Goal: Task Accomplishment & Management: Manage account settings

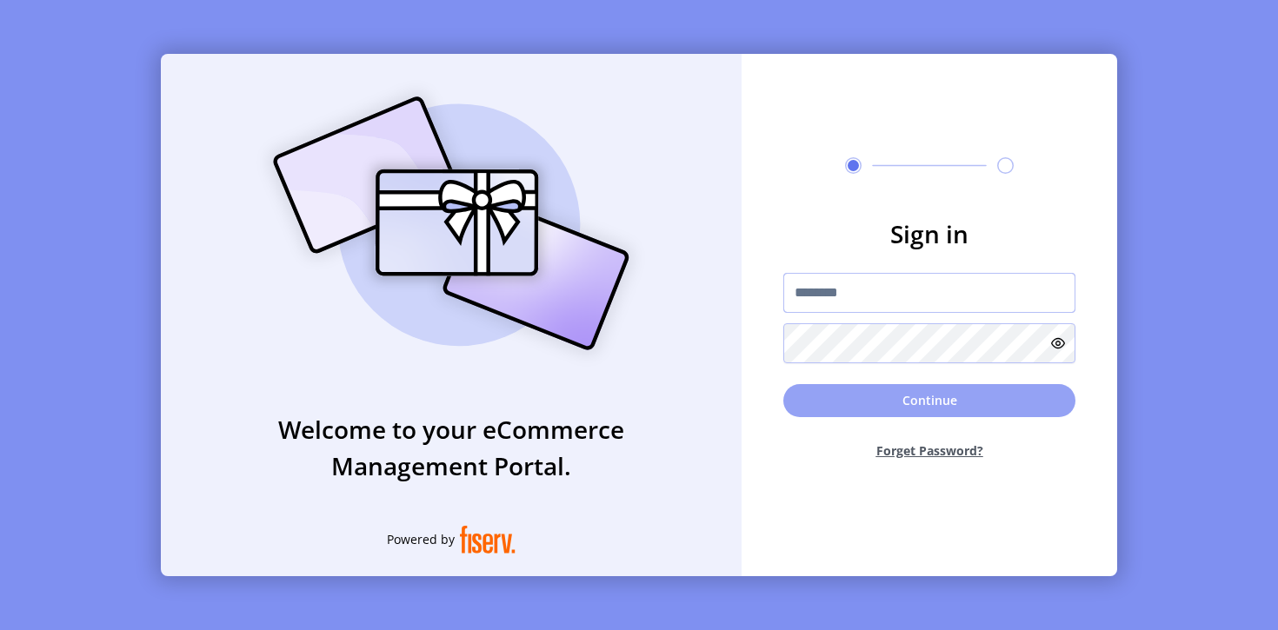
type input "**********"
click at [920, 405] on button "Continue" at bounding box center [929, 400] width 292 height 33
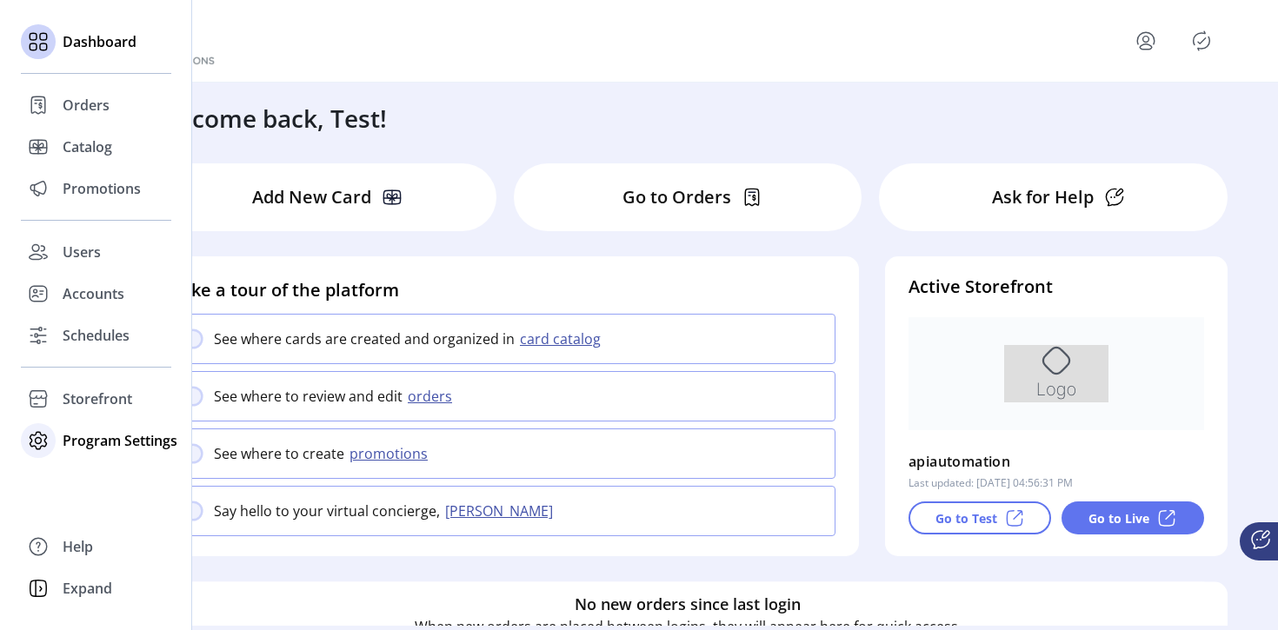
click at [97, 439] on span "Program Settings" at bounding box center [120, 440] width 115 height 21
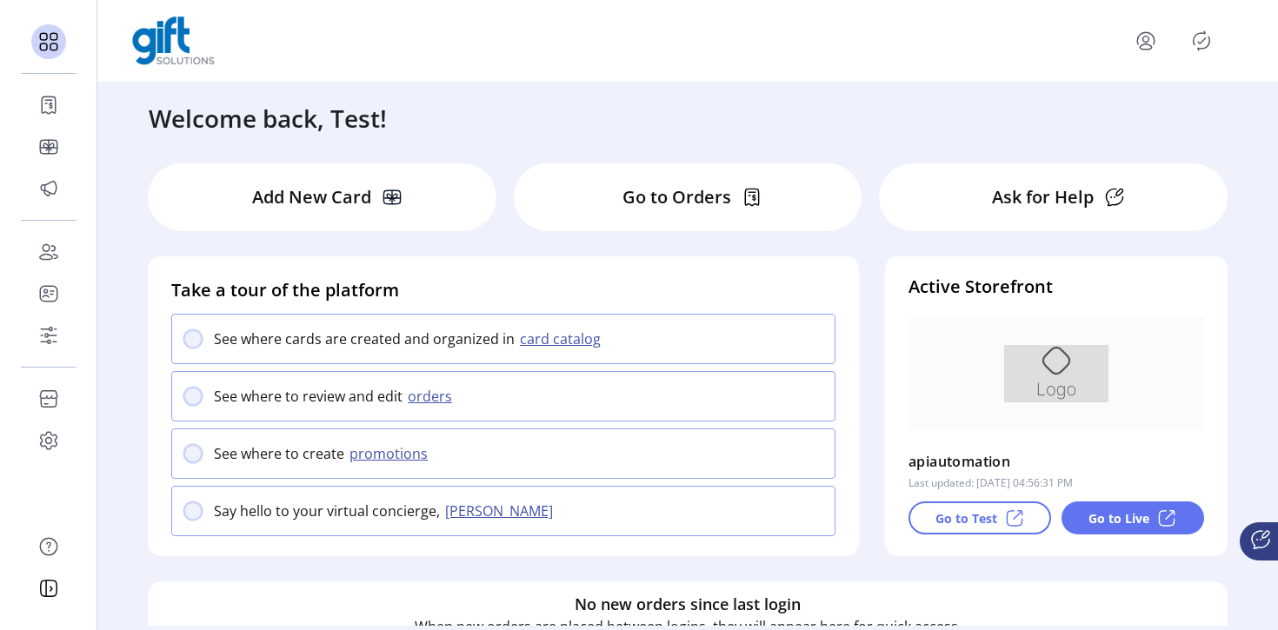
click at [1147, 48] on icon "menu" at bounding box center [1146, 41] width 28 height 28
click at [1021, 41] on div "Profile Sign Out" at bounding box center [687, 41] width 1111 height 49
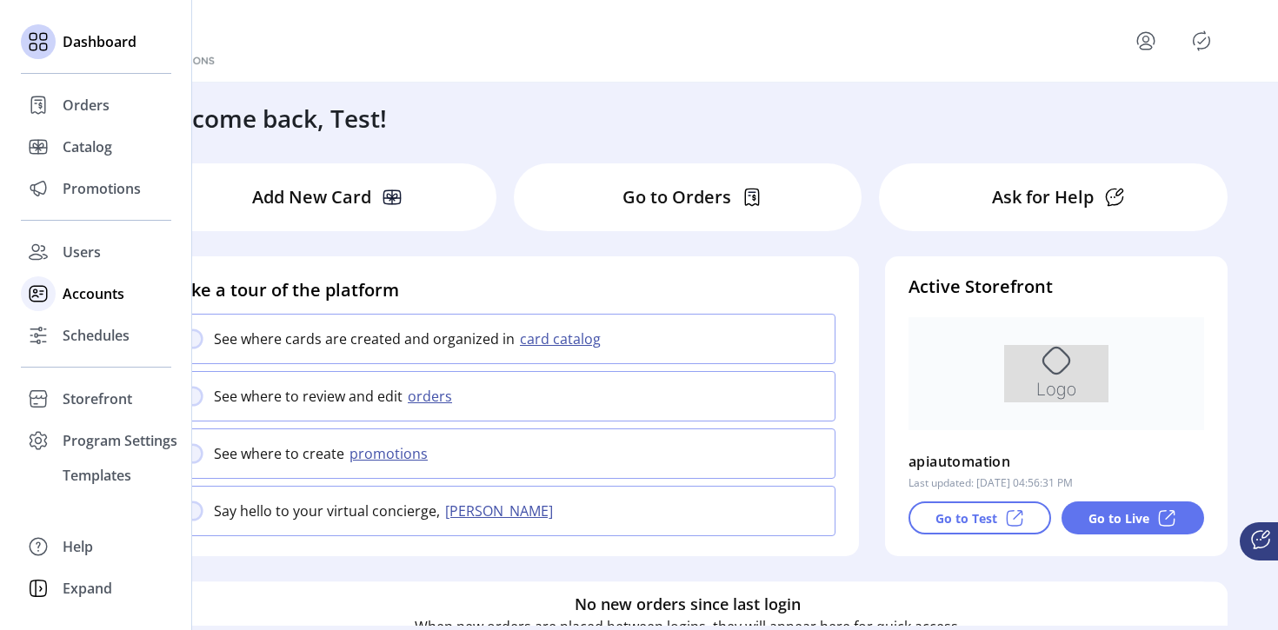
click at [84, 301] on span "Accounts" at bounding box center [94, 293] width 62 height 21
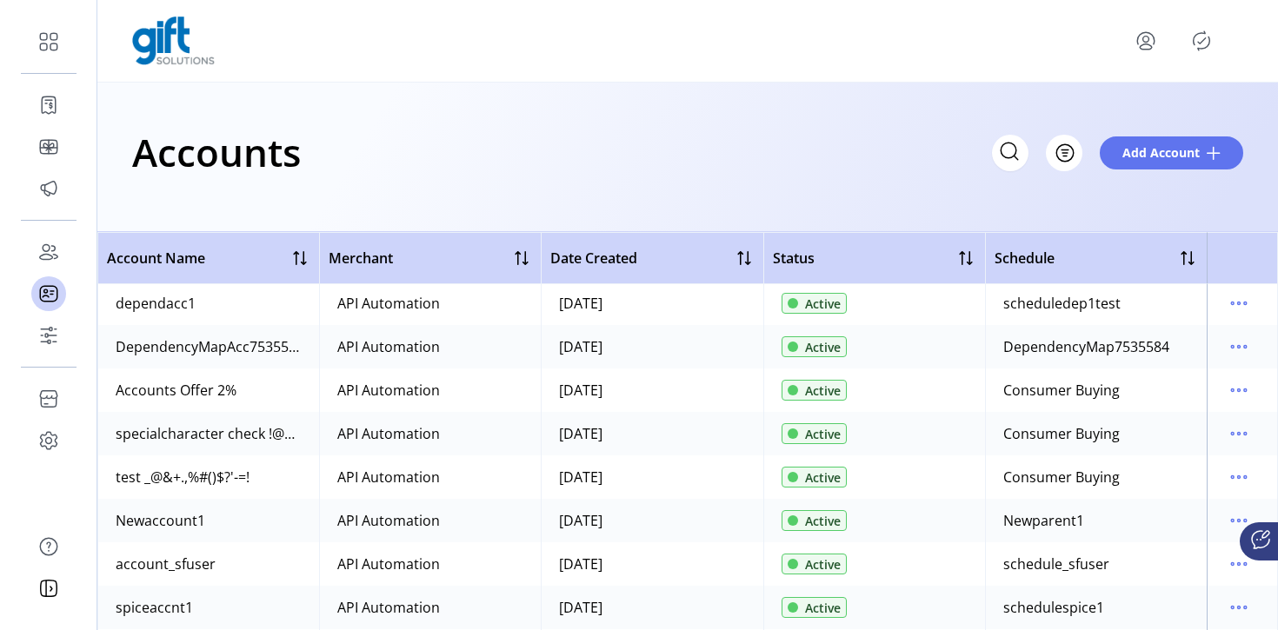
scroll to position [1915, 0]
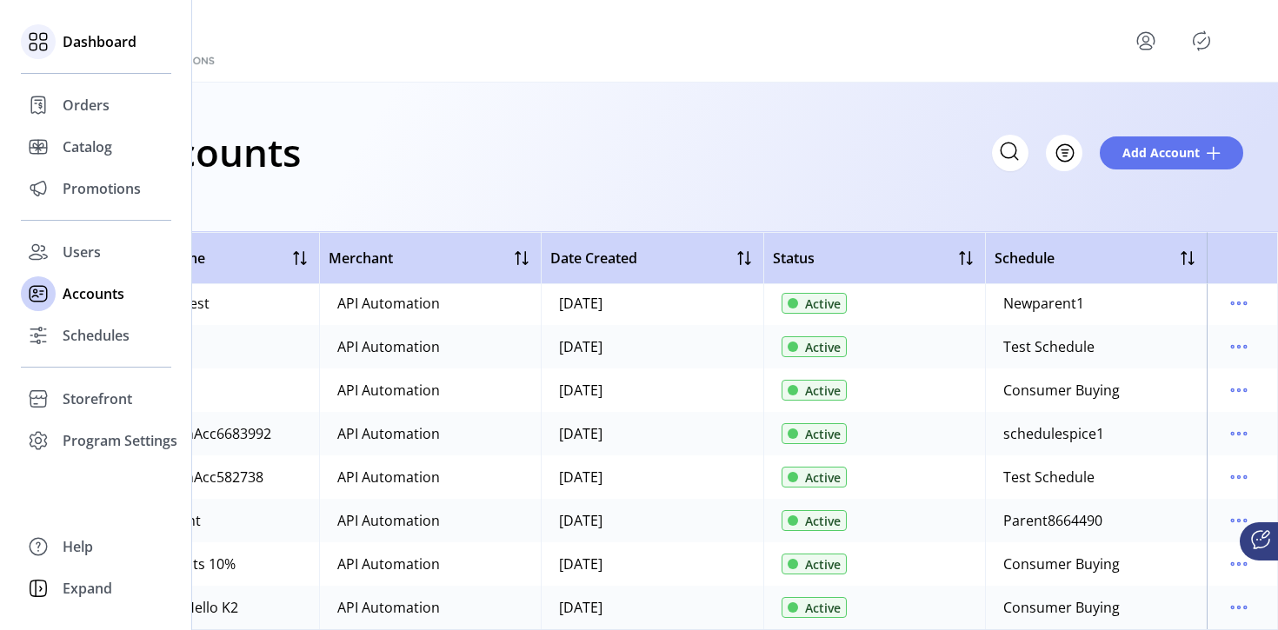
click at [52, 43] on div at bounding box center [38, 41] width 35 height 35
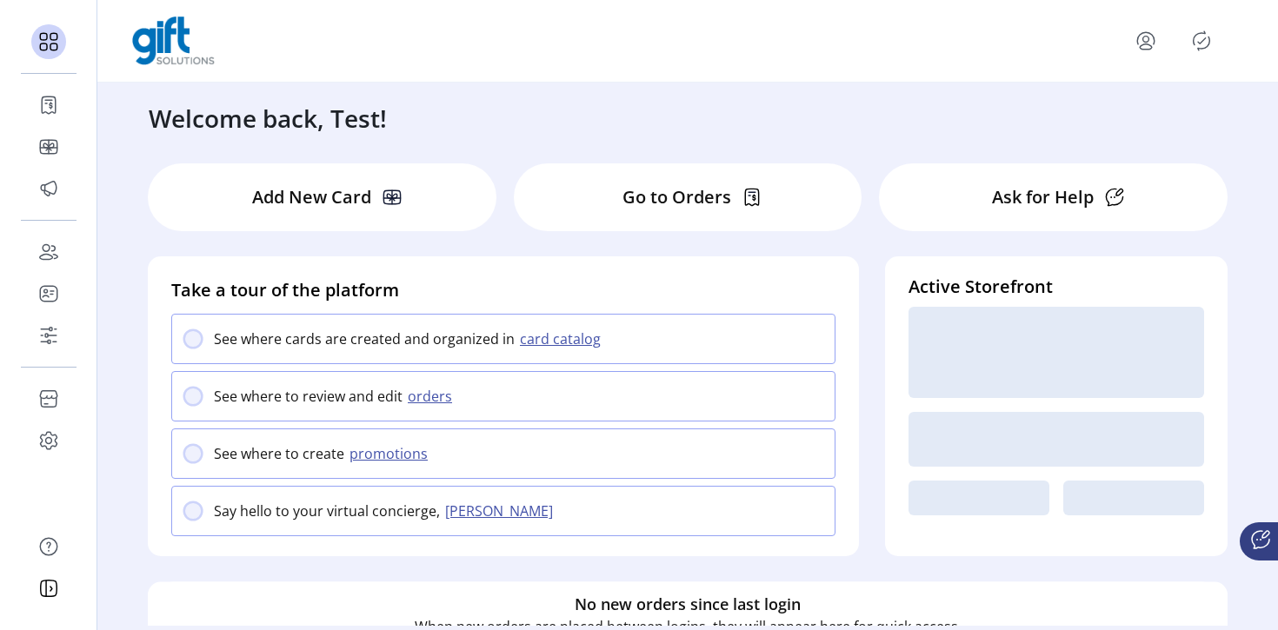
click at [1060, 197] on p "Ask for Help" at bounding box center [1043, 197] width 102 height 26
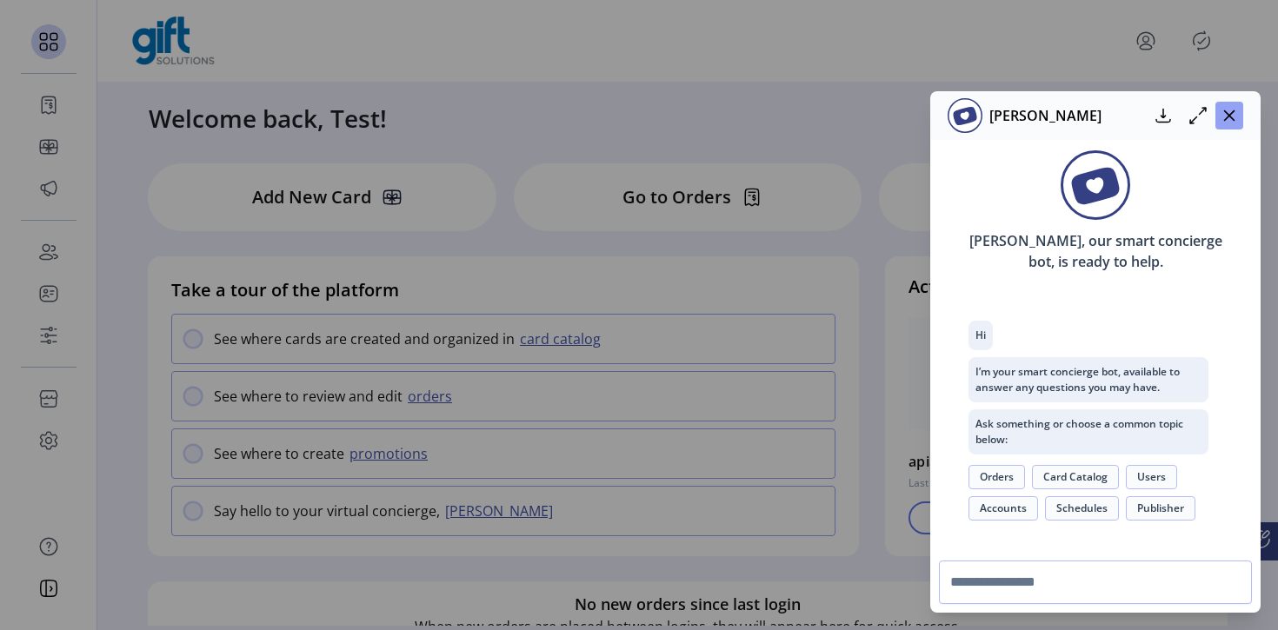
click at [1223, 121] on icon "button" at bounding box center [1229, 116] width 14 height 14
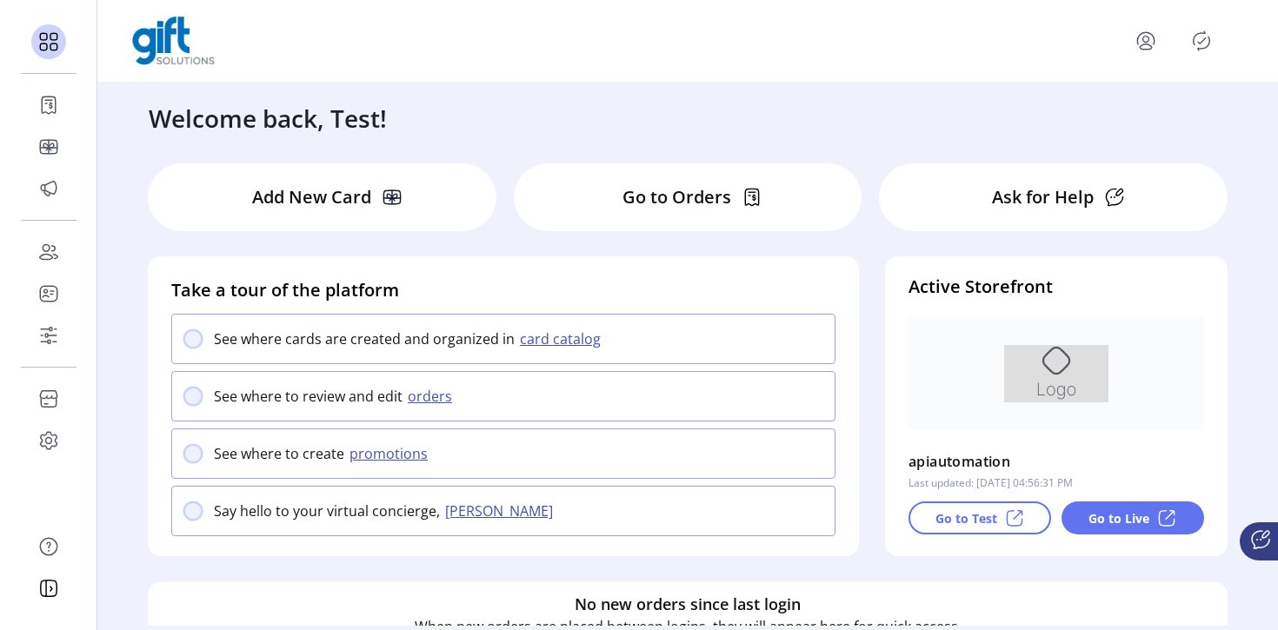
click at [1141, 515] on p "Go to Live" at bounding box center [1118, 518] width 61 height 18
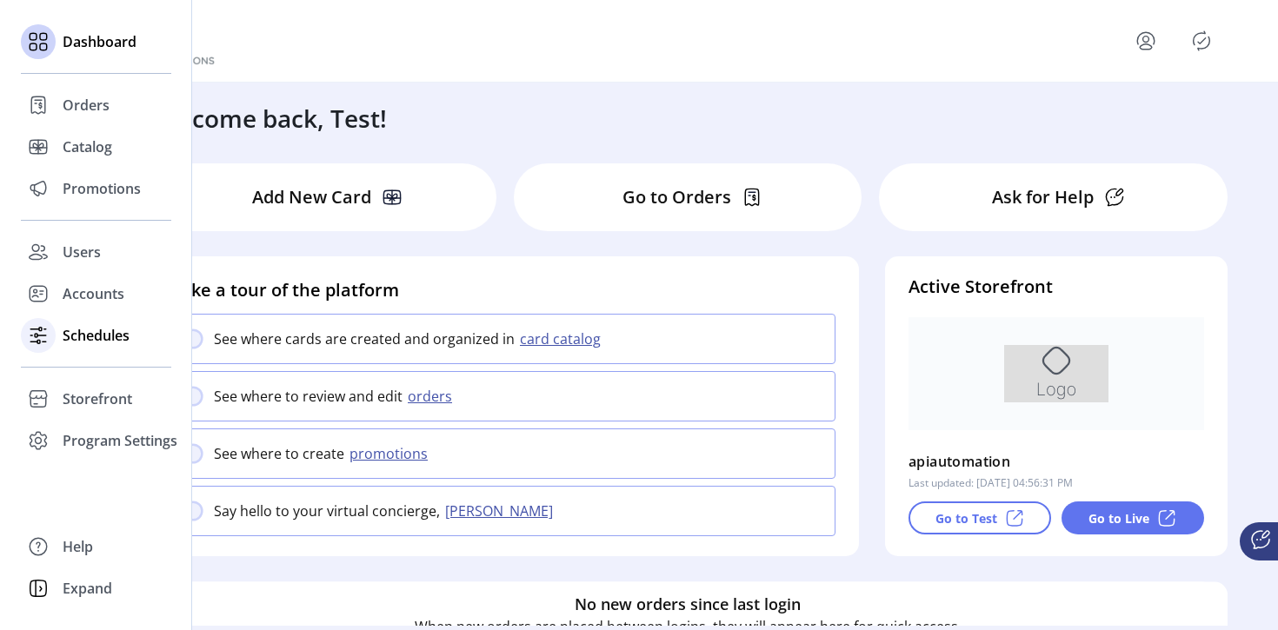
click at [90, 328] on span "Schedules" at bounding box center [96, 335] width 67 height 21
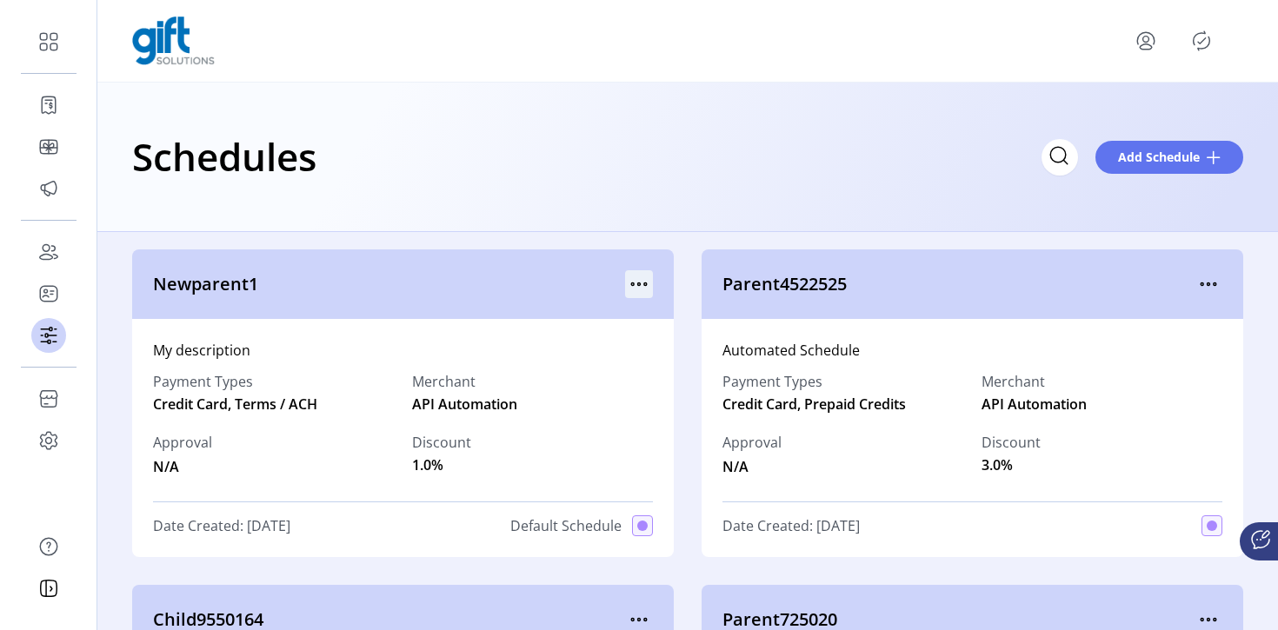
click at [641, 281] on icon "menu" at bounding box center [639, 284] width 28 height 28
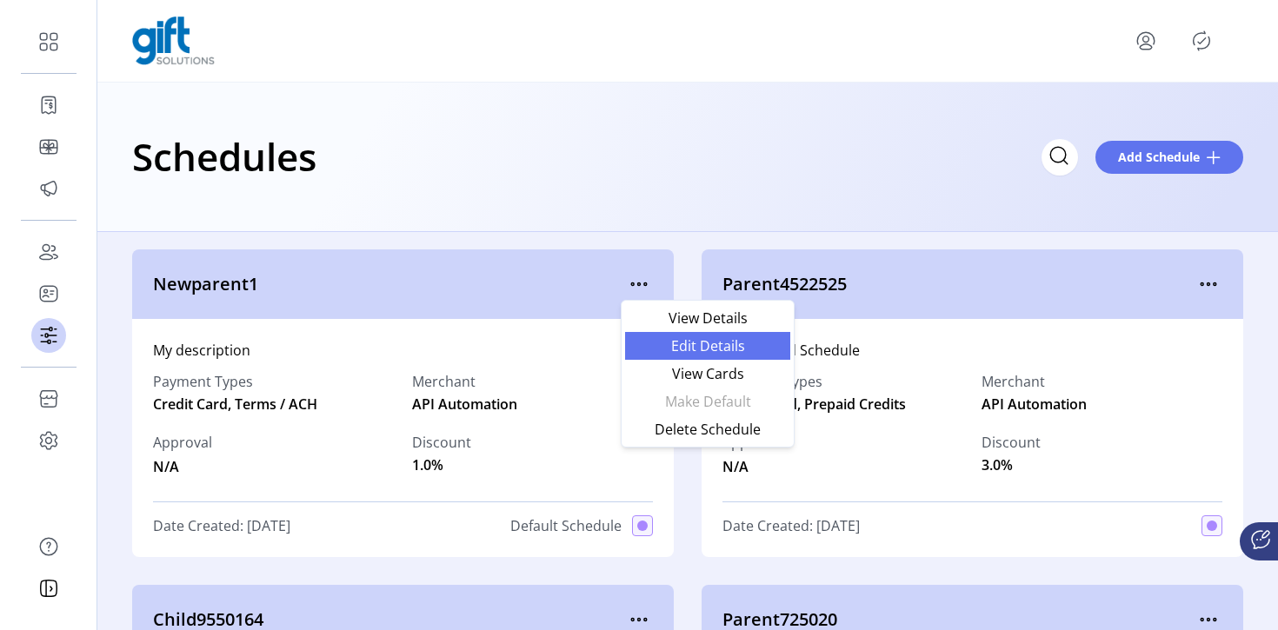
click at [728, 351] on span "Edit Details" at bounding box center [707, 346] width 144 height 14
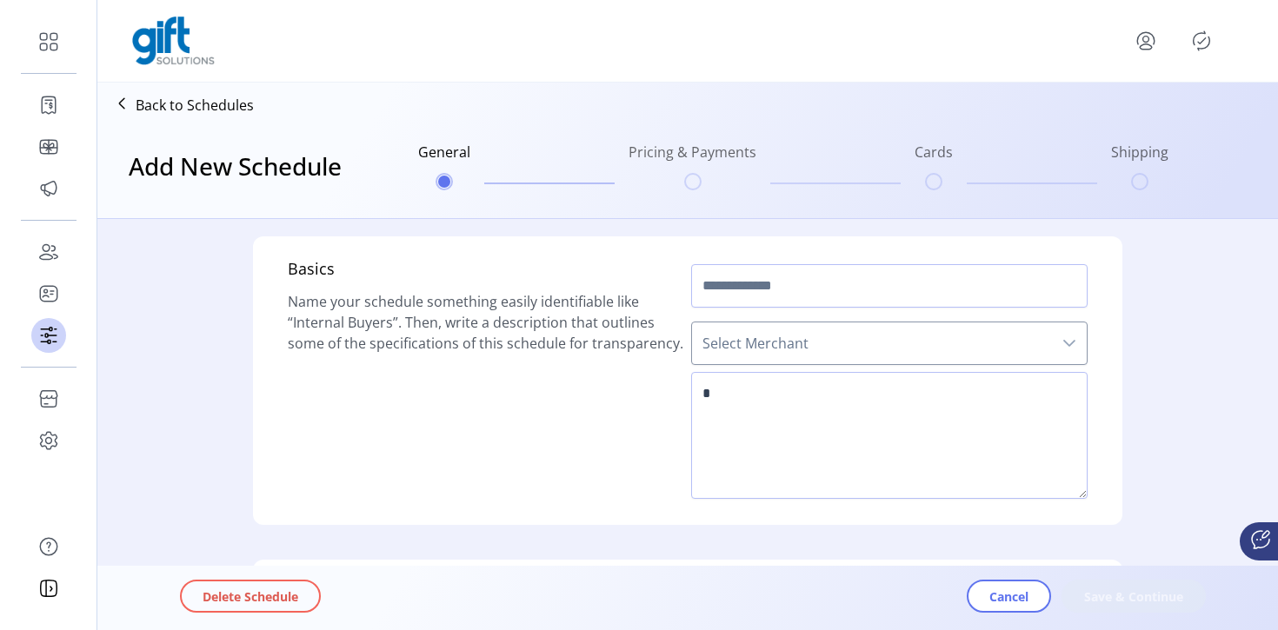
type input "**********"
type textarea "**********"
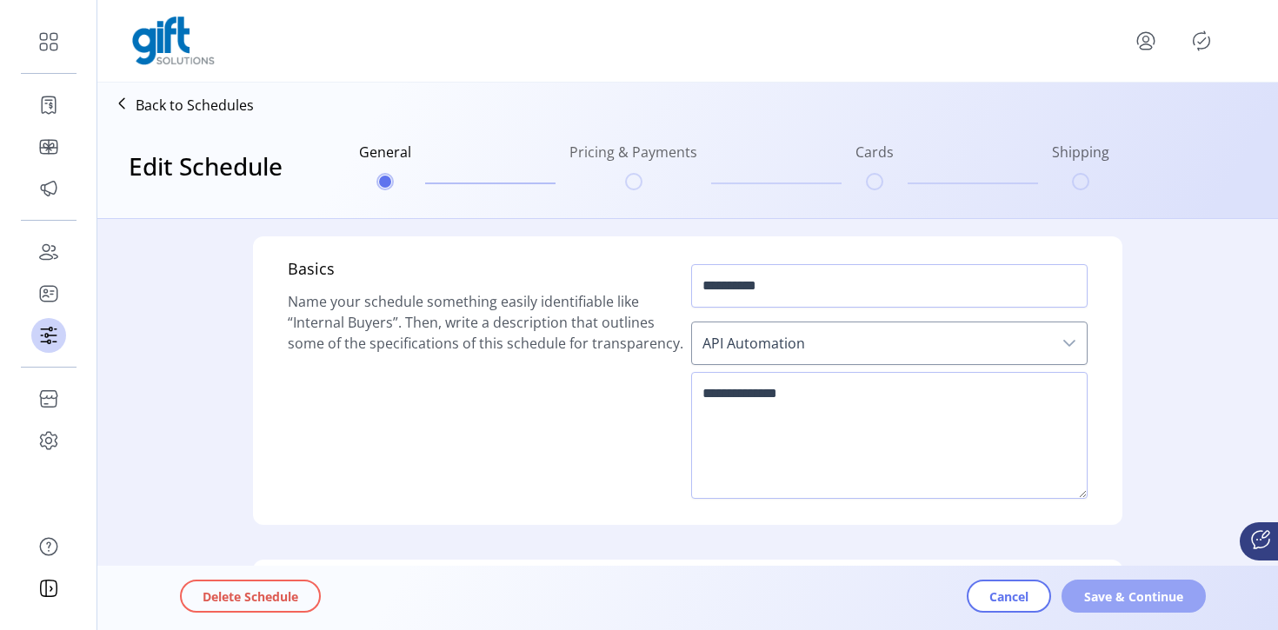
click at [1127, 598] on span "Save & Continue" at bounding box center [1133, 597] width 99 height 18
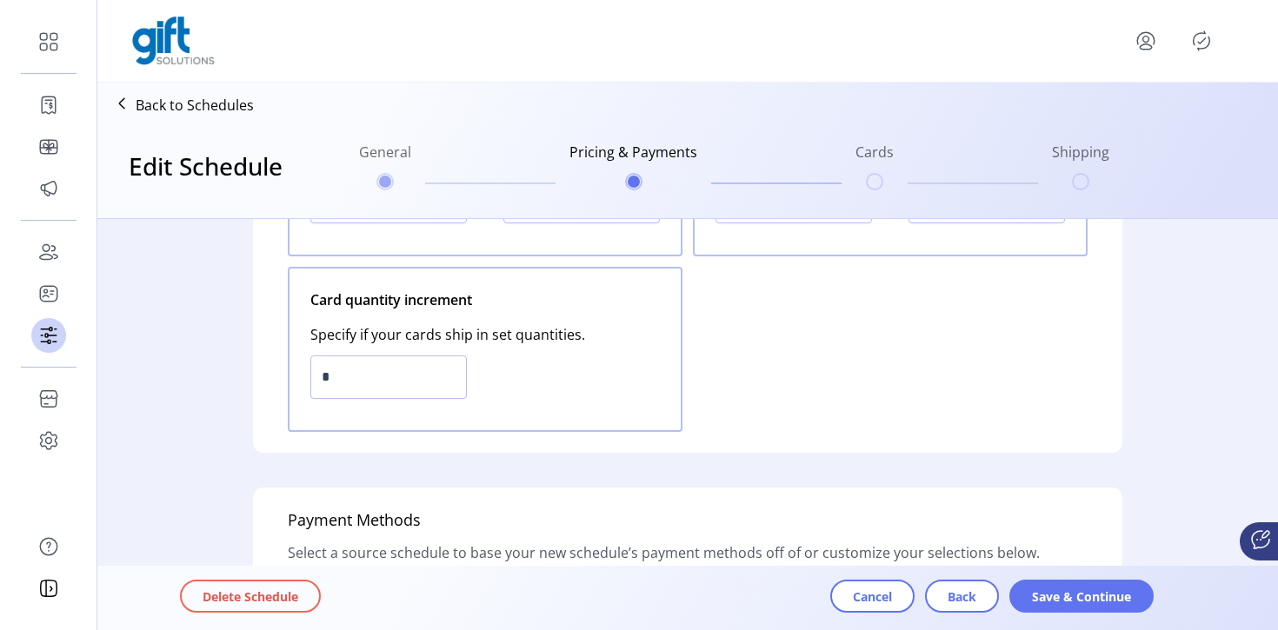
scroll to position [475, 0]
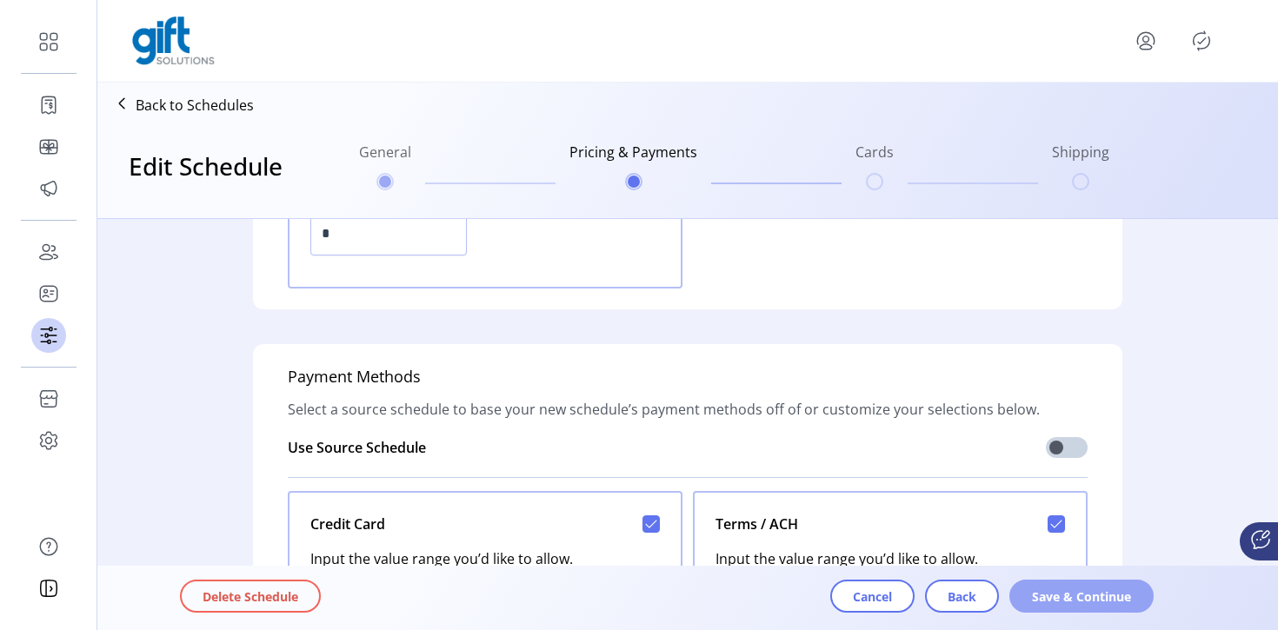
click at [1079, 601] on span "Save & Continue" at bounding box center [1081, 597] width 99 height 18
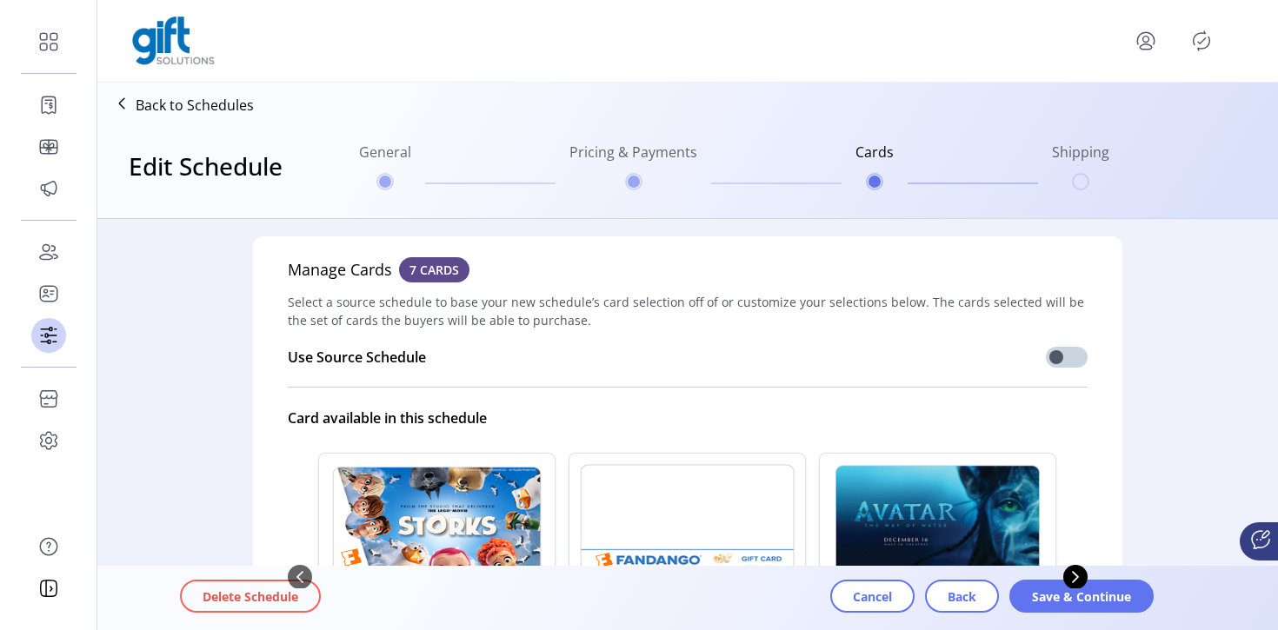
scroll to position [368, 0]
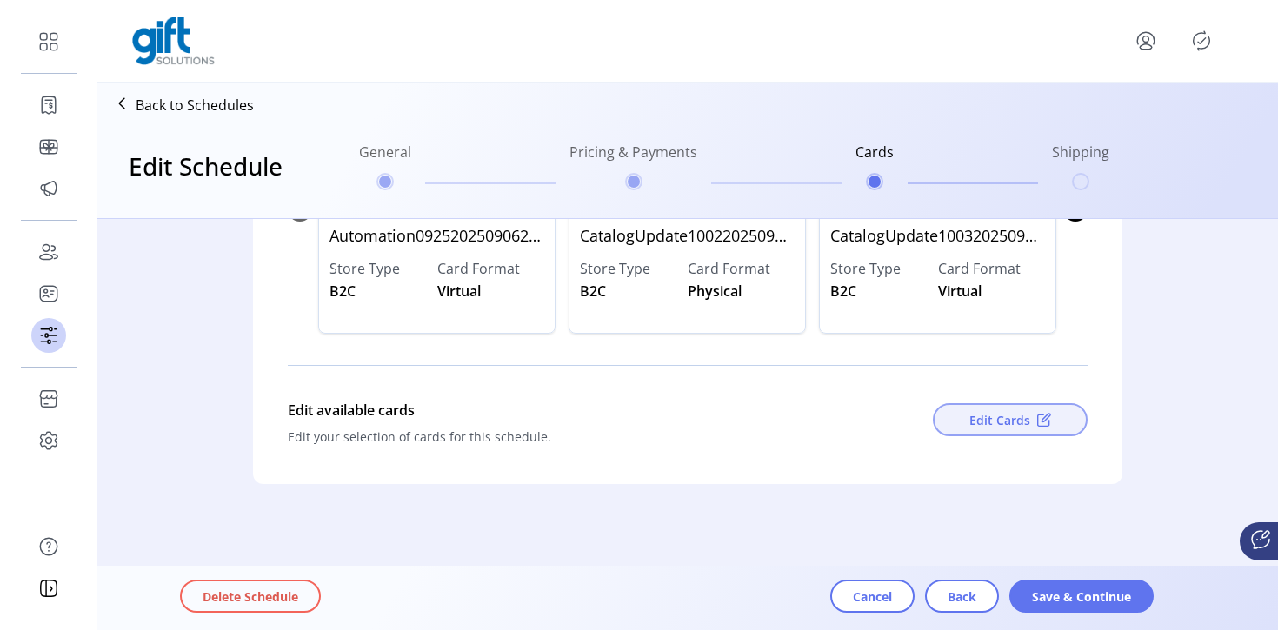
click at [1001, 414] on span "Edit Cards" at bounding box center [999, 420] width 61 height 18
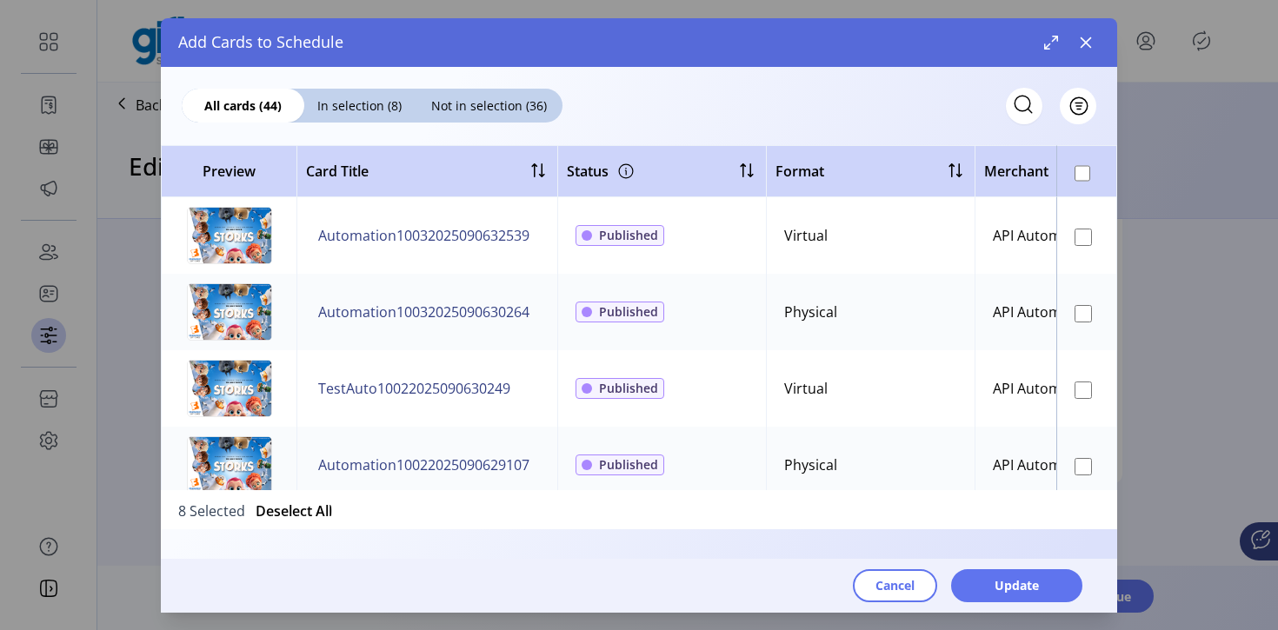
click at [1078, 301] on td at bounding box center [1086, 312] width 61 height 76
click at [1071, 315] on td at bounding box center [1086, 312] width 61 height 76
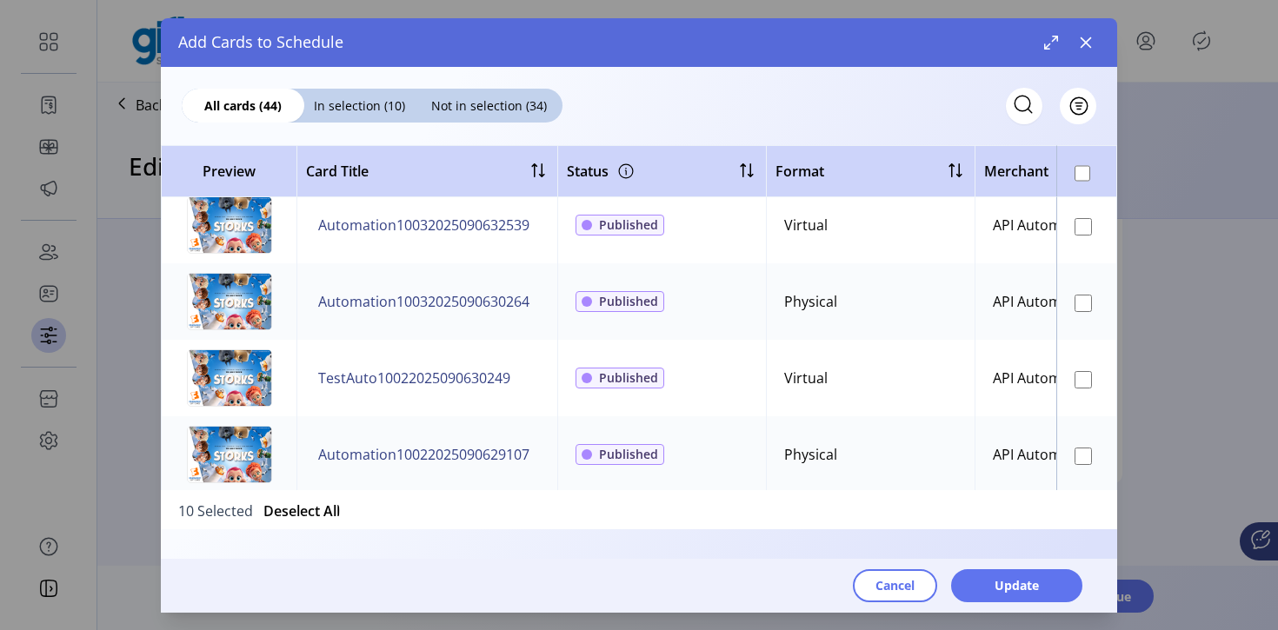
scroll to position [19, 0]
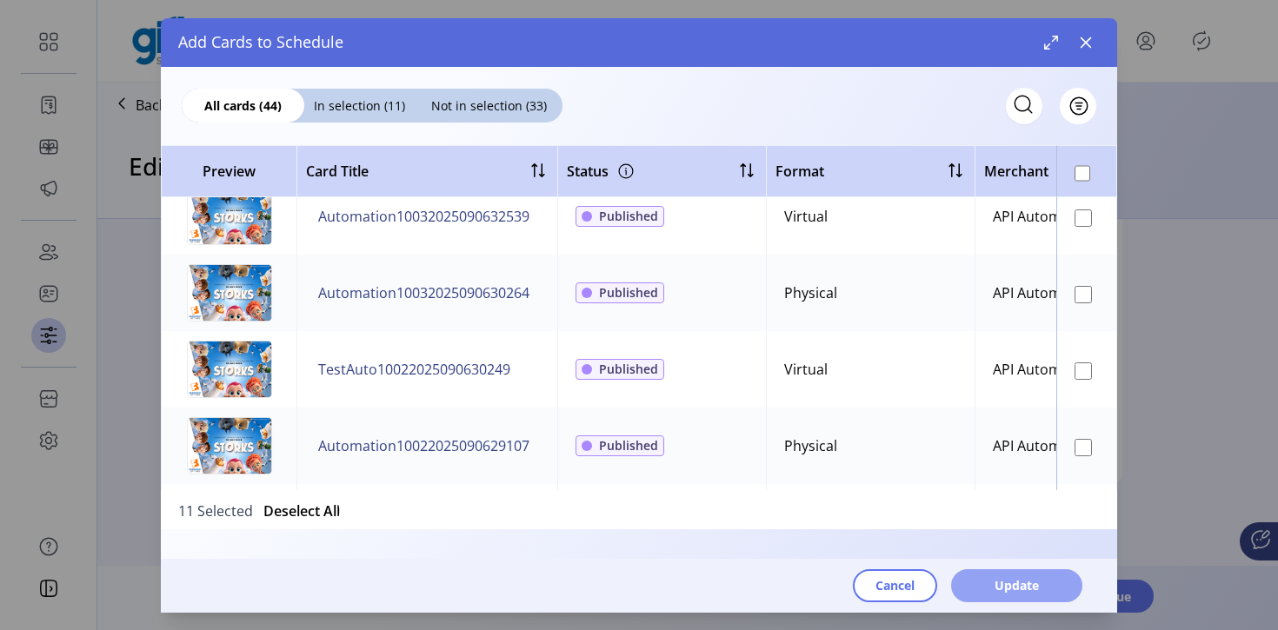
click at [1019, 580] on span "Update" at bounding box center [1016, 585] width 44 height 18
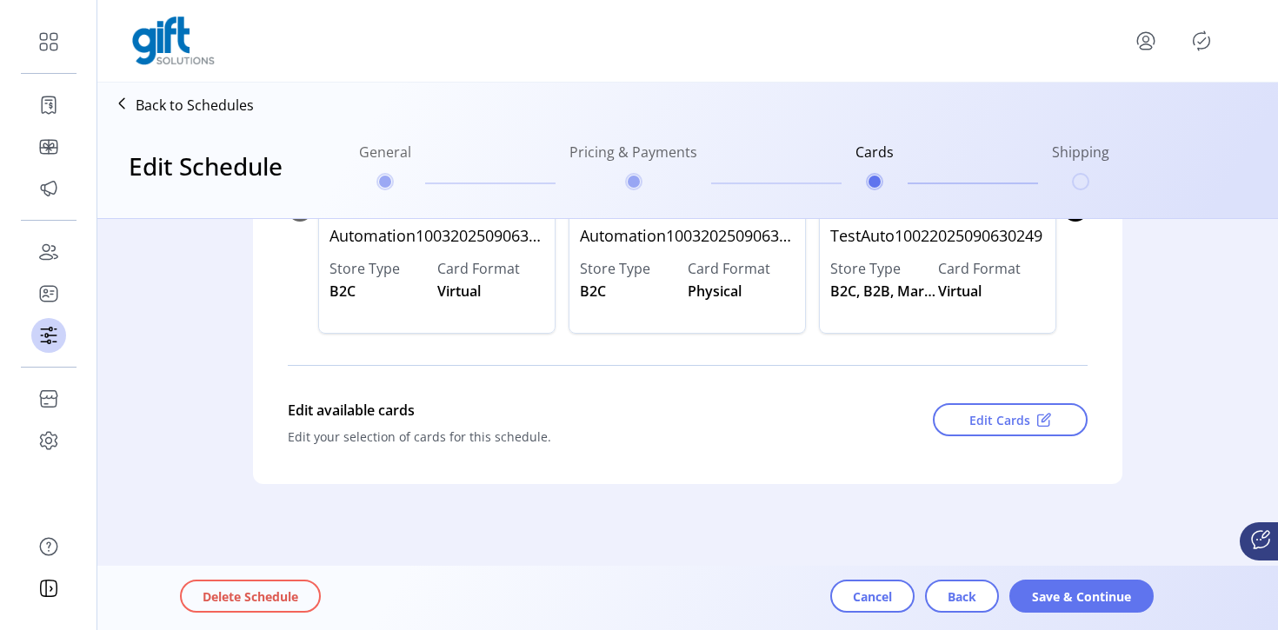
click at [1080, 614] on div "Delete Schedule Cancel Back Save & Continue" at bounding box center [736, 597] width 1113 height 57
click at [1080, 602] on span "Save & Continue" at bounding box center [1081, 597] width 99 height 18
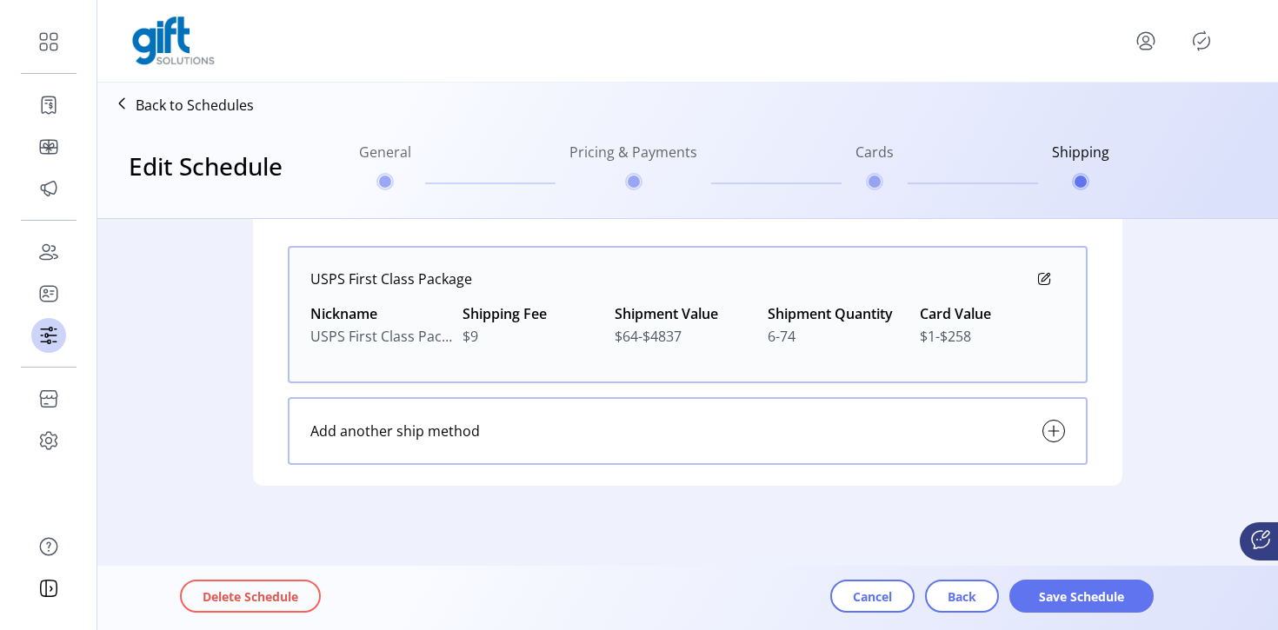
scroll to position [204, 0]
click at [1092, 592] on span "Save Schedule" at bounding box center [1081, 597] width 99 height 18
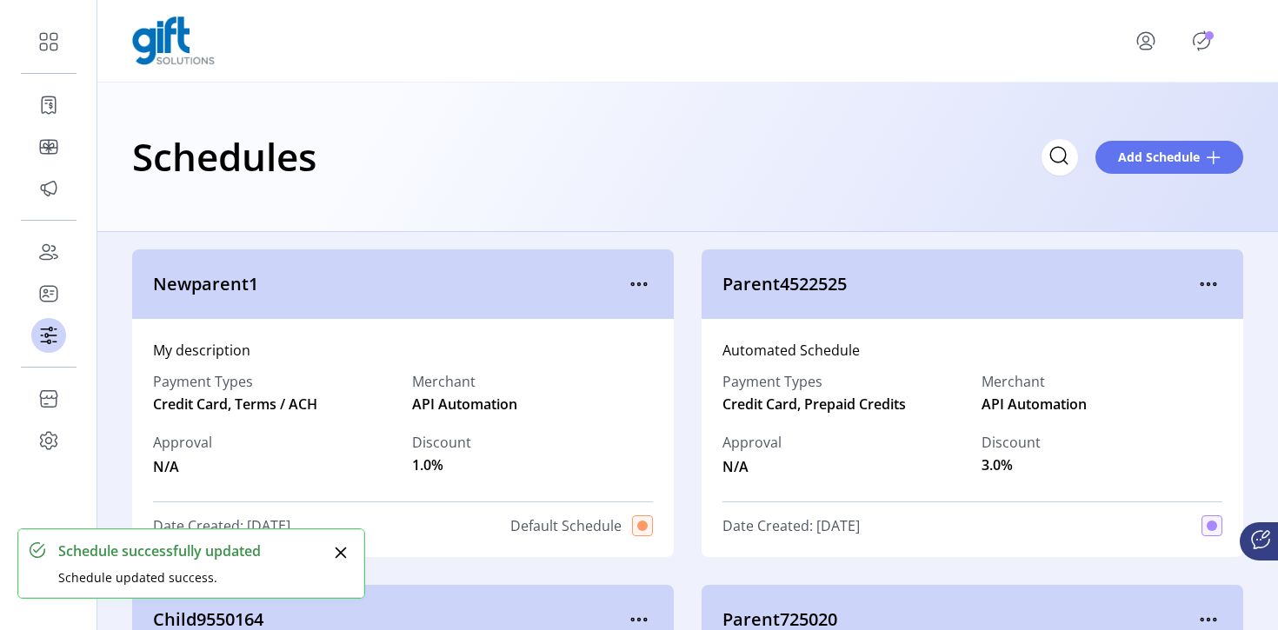
click at [1196, 44] on icon "Publisher Panel" at bounding box center [1201, 41] width 28 height 28
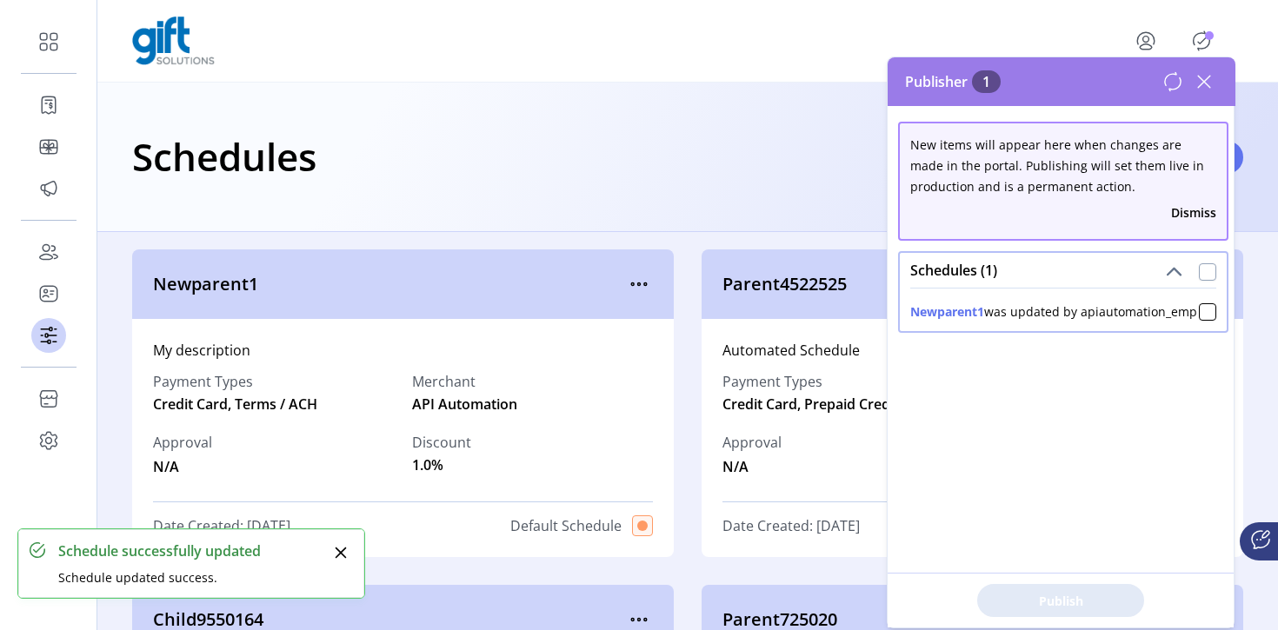
click at [1205, 270] on div at bounding box center [1207, 271] width 17 height 17
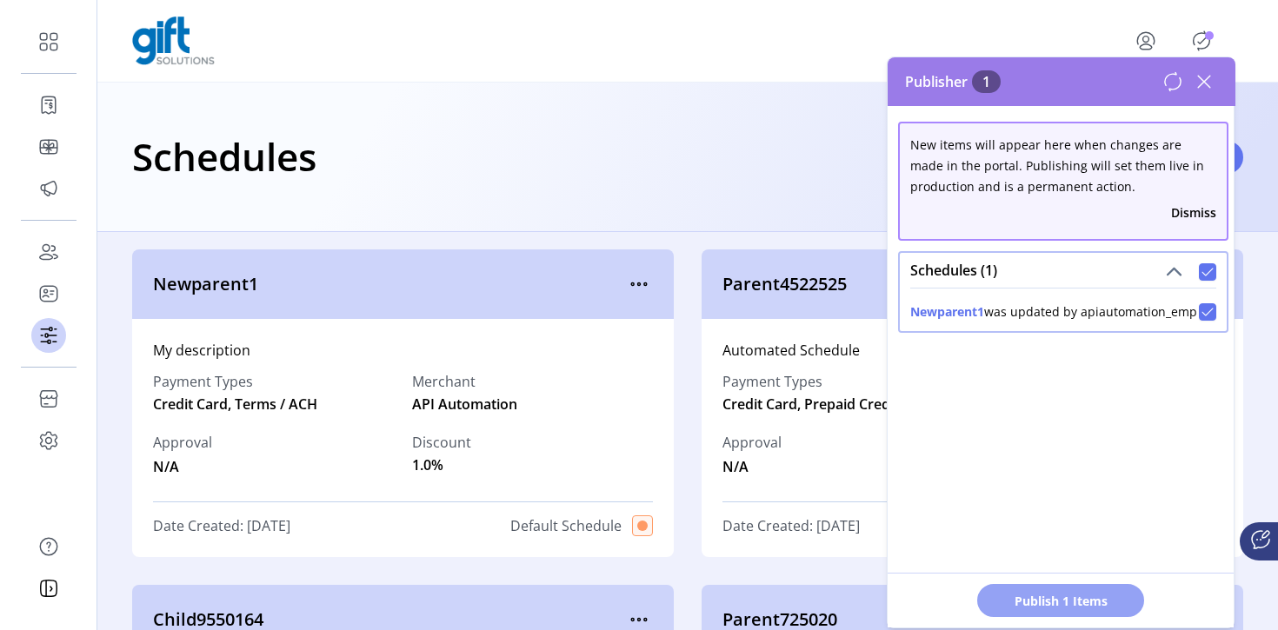
click at [1063, 592] on span "Publish 1 Items" at bounding box center [1061, 601] width 122 height 18
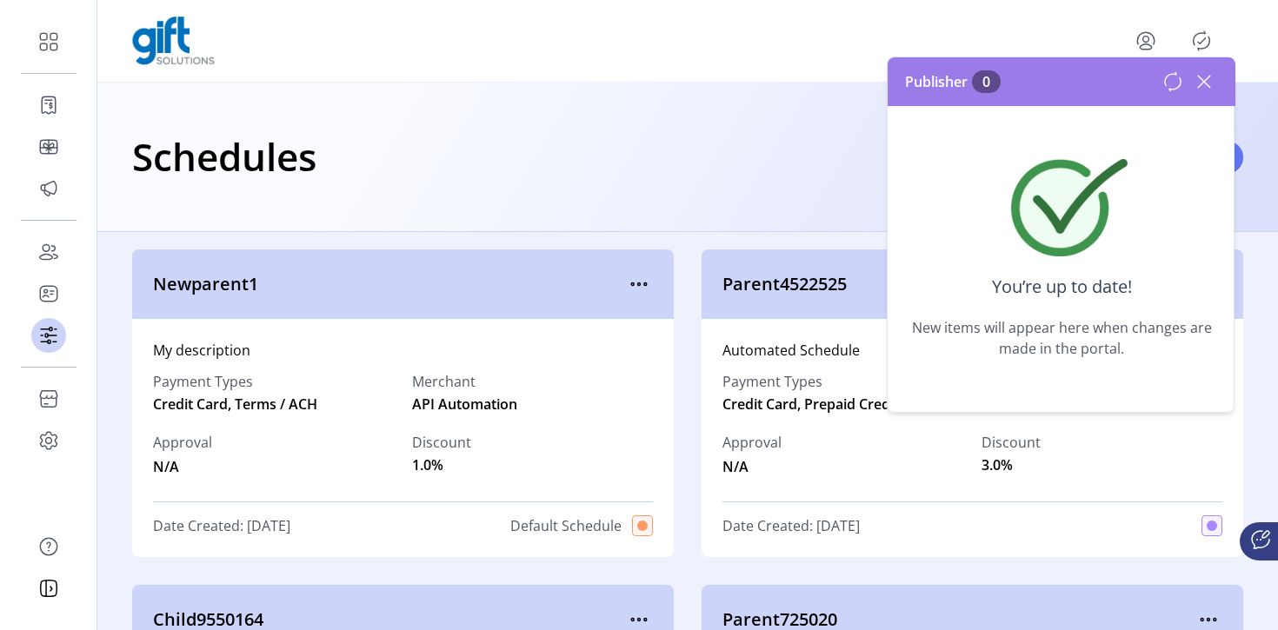
click at [1180, 81] on icon at bounding box center [1173, 81] width 16 height 18
click at [1174, 82] on icon at bounding box center [1172, 81] width 21 height 21
click at [1206, 78] on icon at bounding box center [1204, 82] width 12 height 12
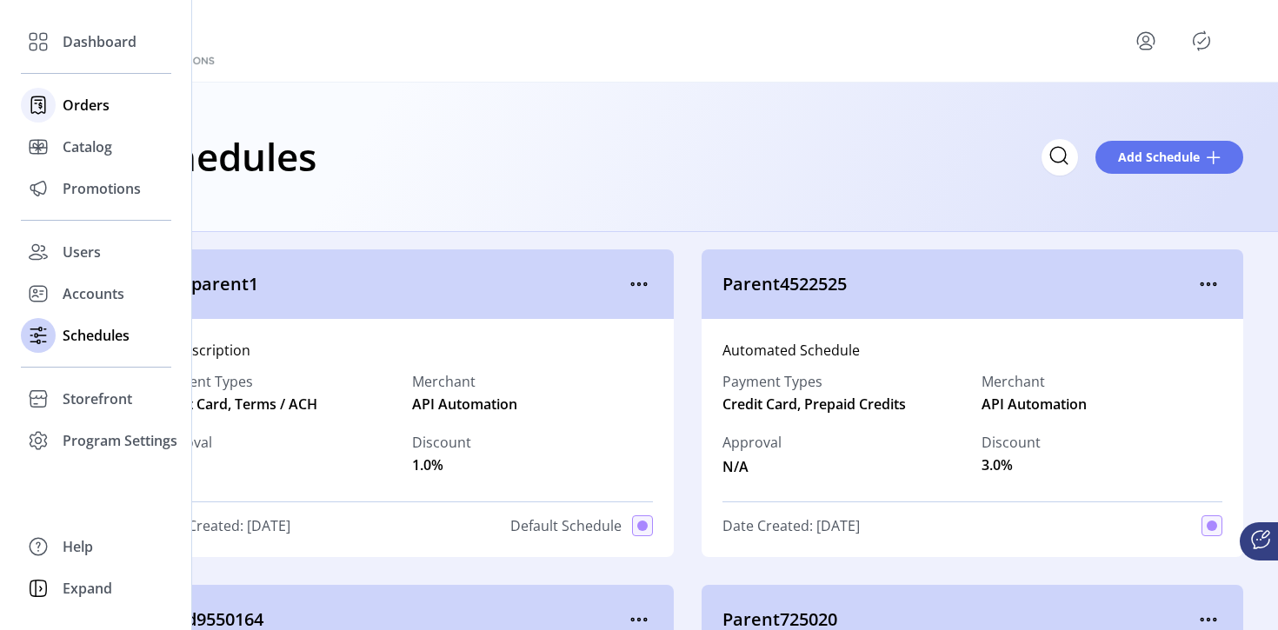
click at [96, 103] on span "Orders" at bounding box center [86, 105] width 47 height 21
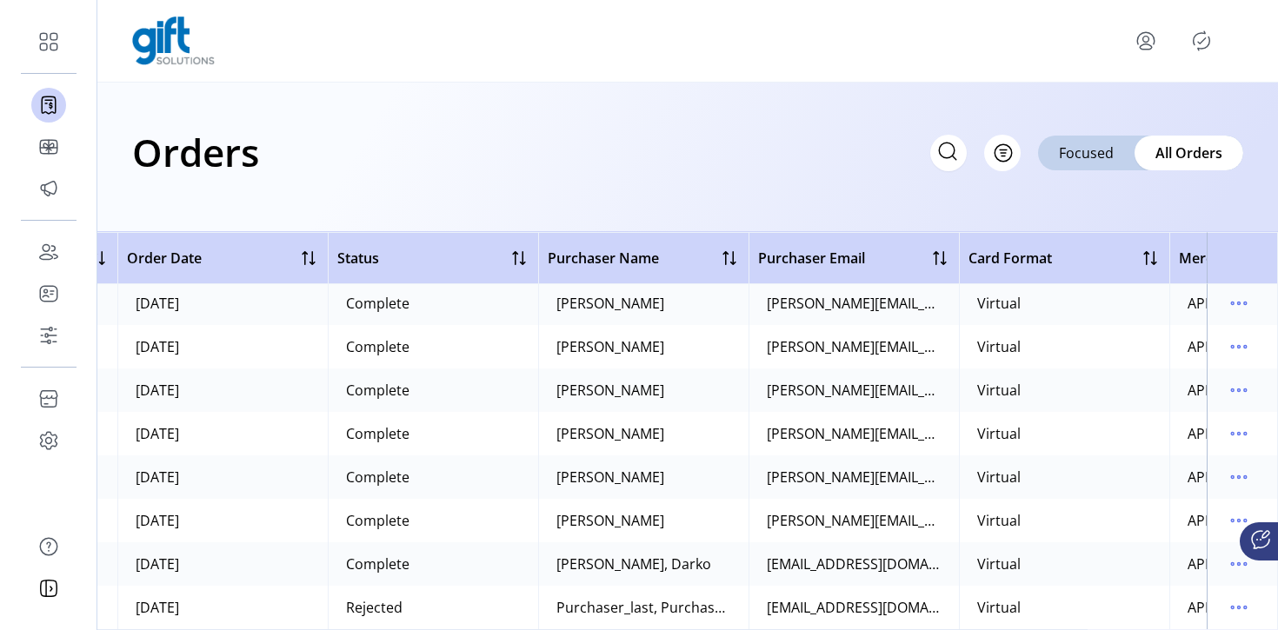
scroll to position [146, 218]
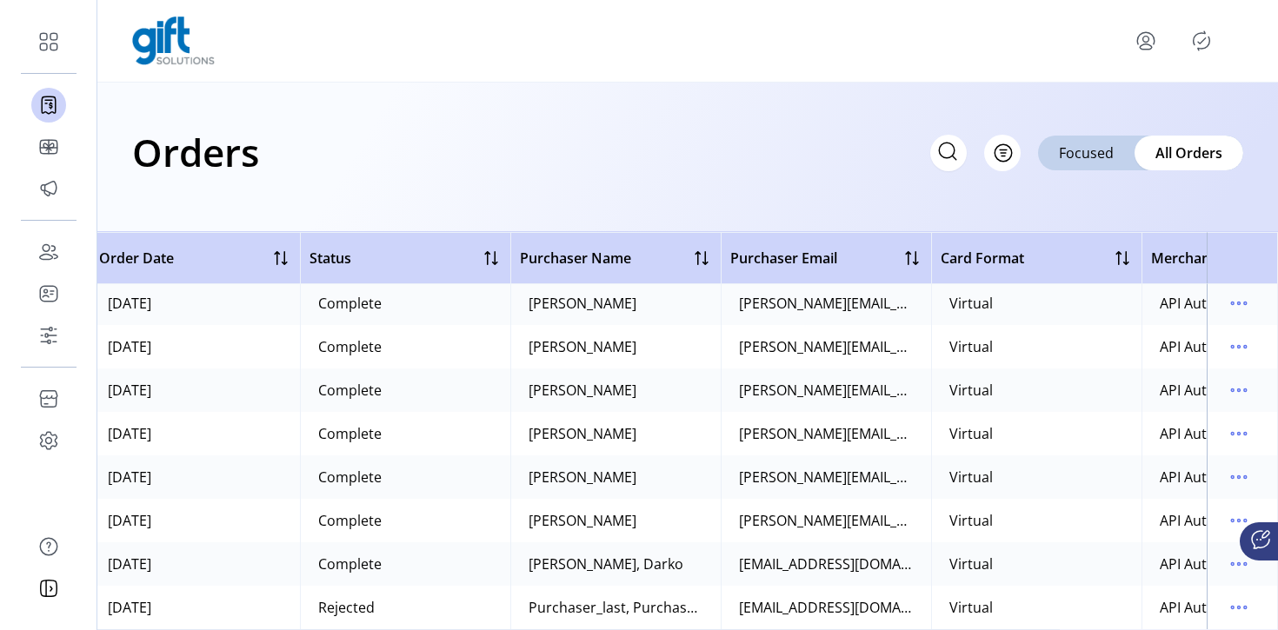
click at [1208, 599] on td at bounding box center [1241, 607] width 71 height 43
click at [1228, 597] on icon "menu" at bounding box center [1239, 608] width 28 height 28
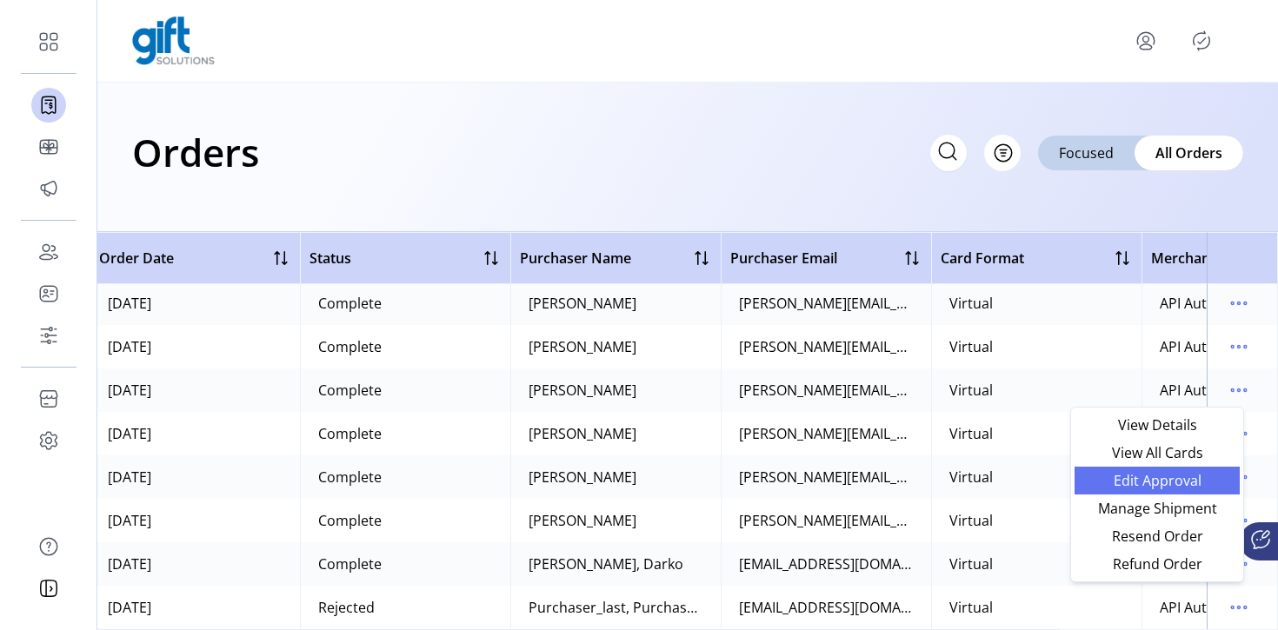
click at [1164, 482] on span "Edit Approval" at bounding box center [1157, 481] width 144 height 14
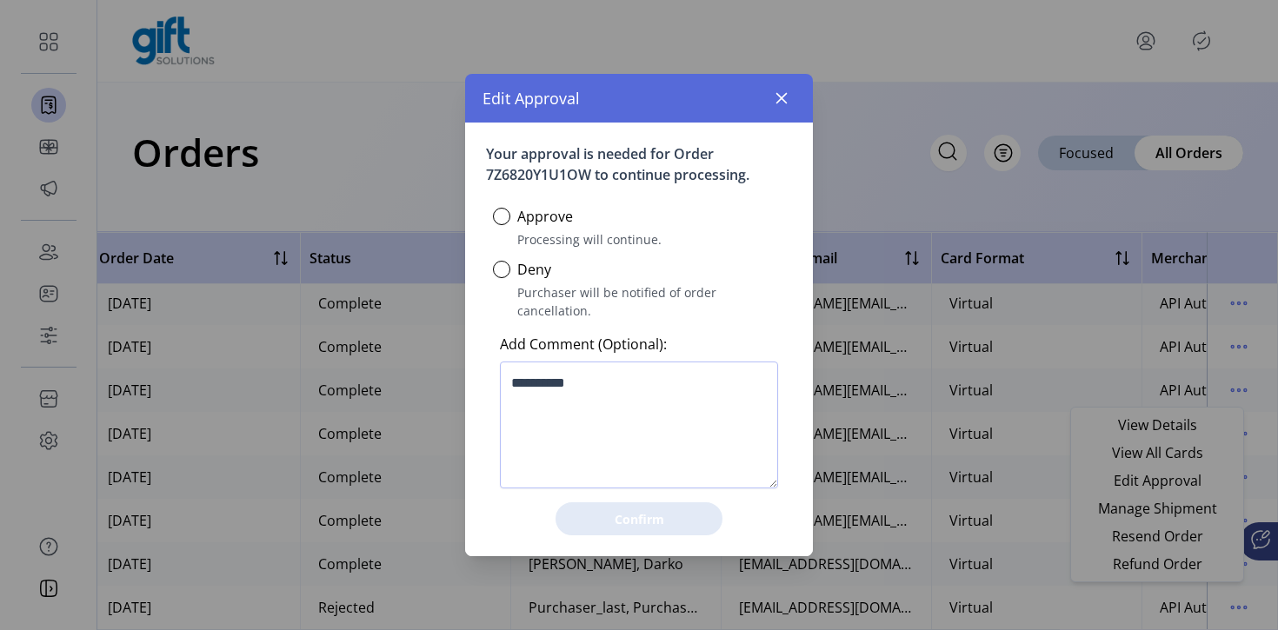
scroll to position [10, 5]
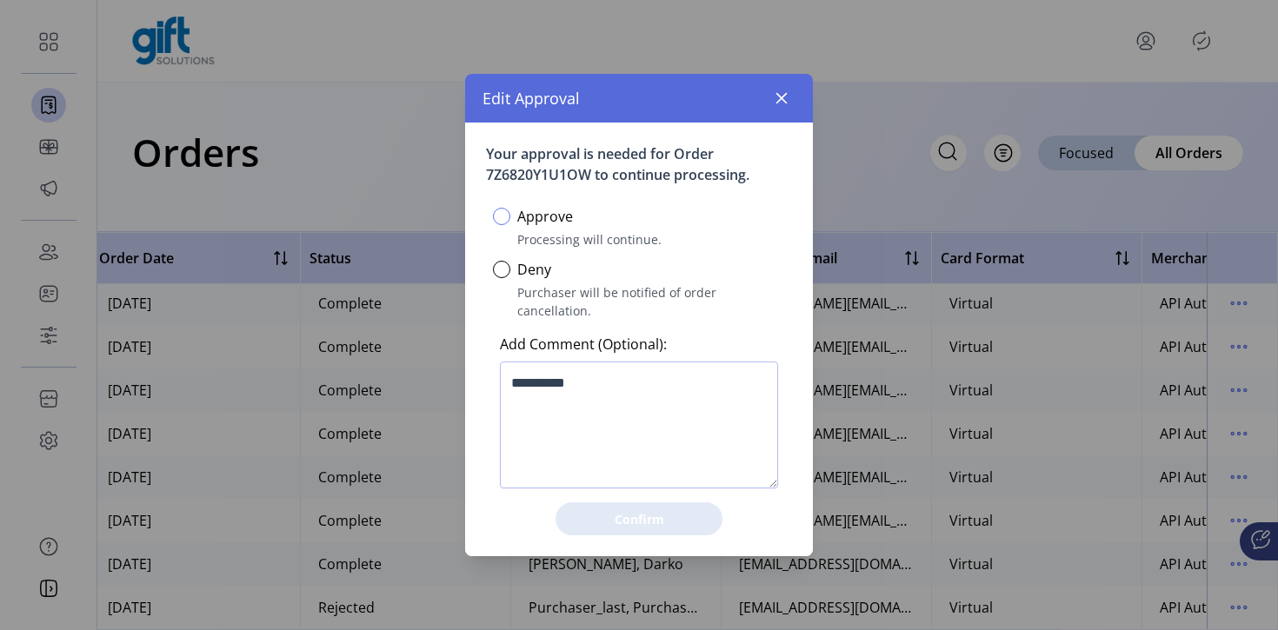
click at [501, 223] on div at bounding box center [501, 216] width 17 height 17
click at [580, 399] on textarea at bounding box center [639, 425] width 278 height 127
type textarea "**********"
click at [635, 510] on span "Confirm" at bounding box center [639, 519] width 122 height 18
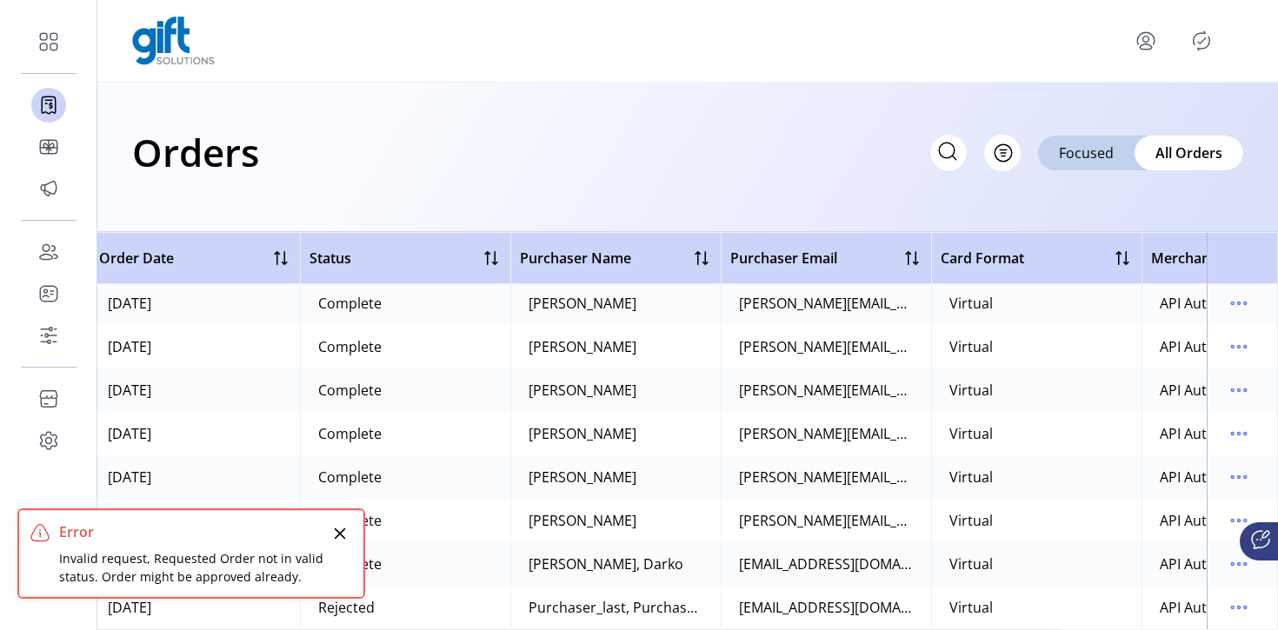
scroll to position [146, 0]
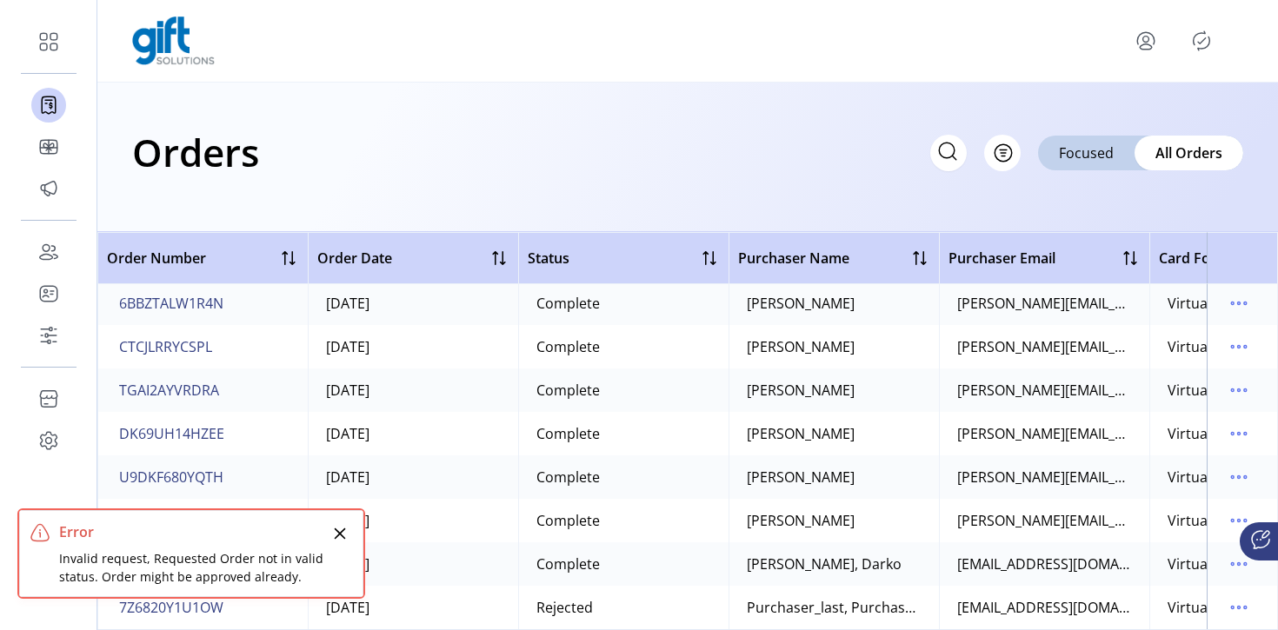
click at [336, 528] on icon "Close" at bounding box center [340, 534] width 14 height 14
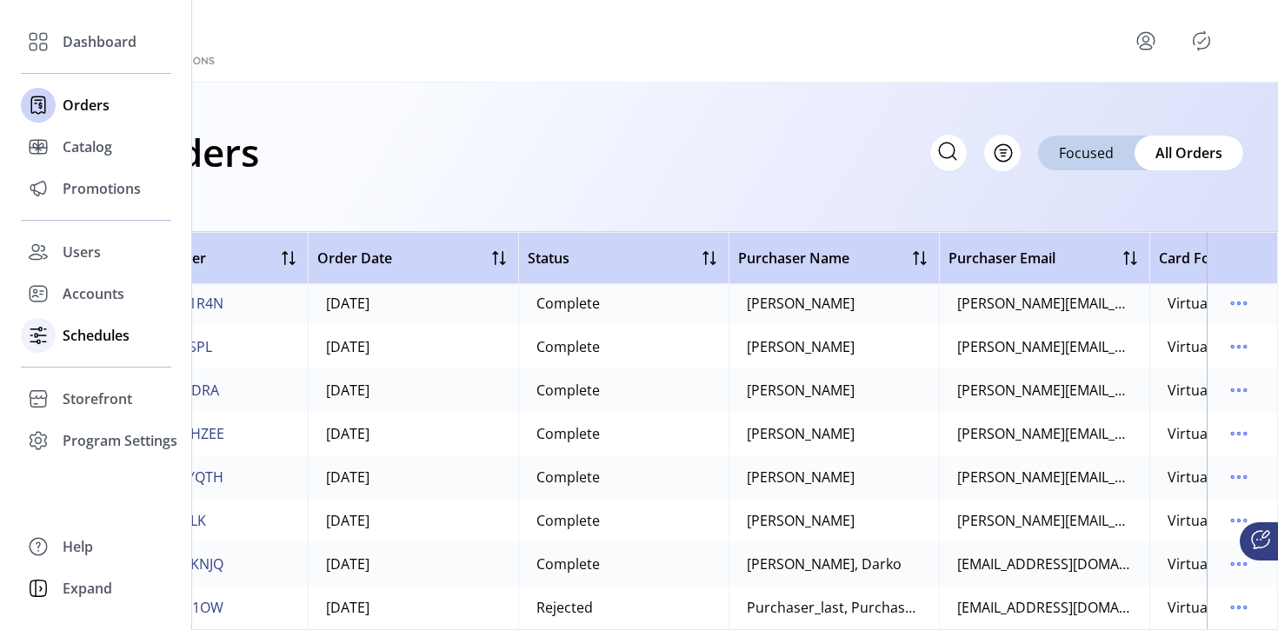
click at [64, 342] on span "Schedules" at bounding box center [96, 335] width 67 height 21
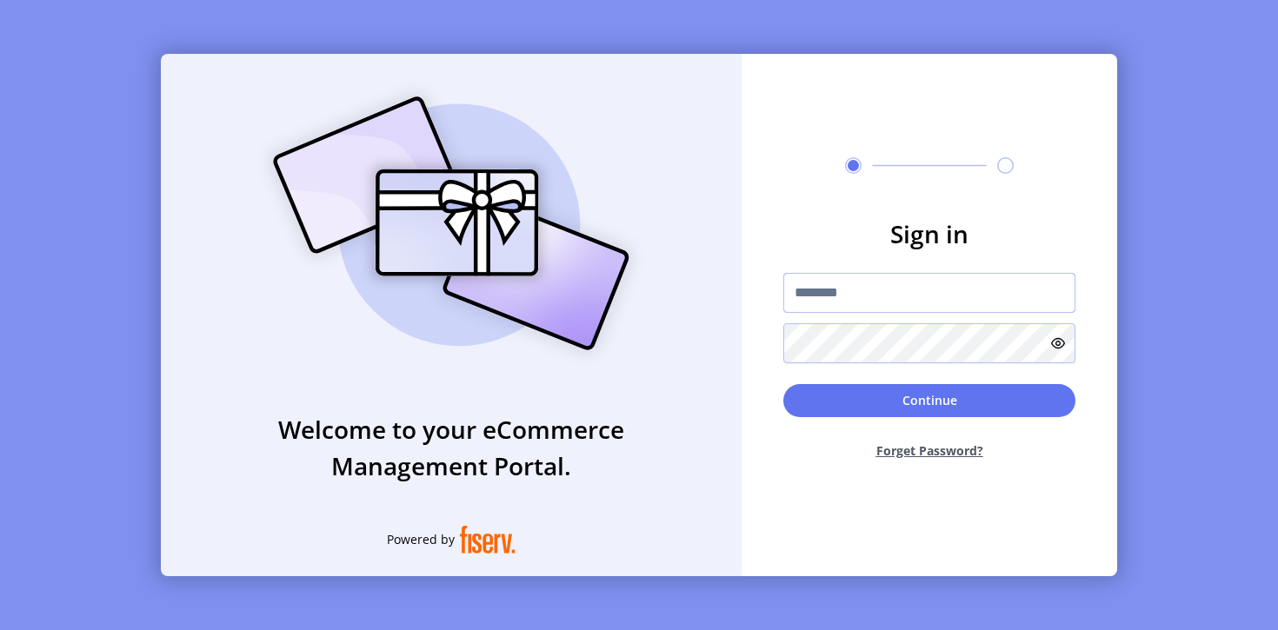
type input "**********"
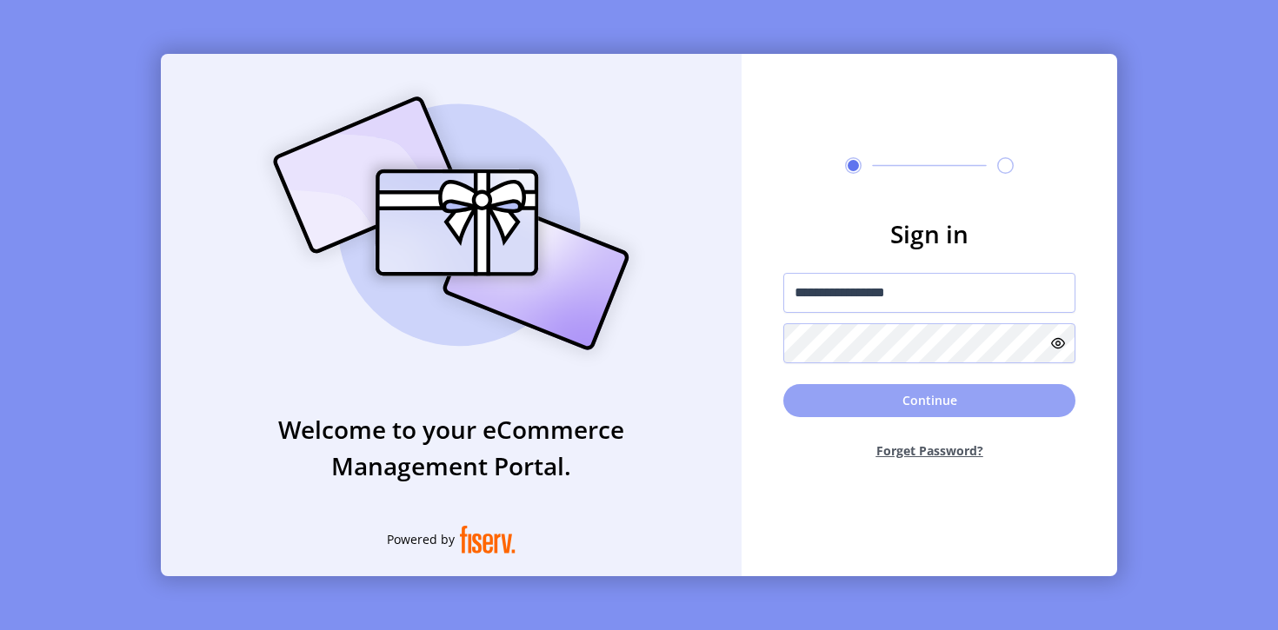
click at [896, 402] on button "Continue" at bounding box center [929, 400] width 292 height 33
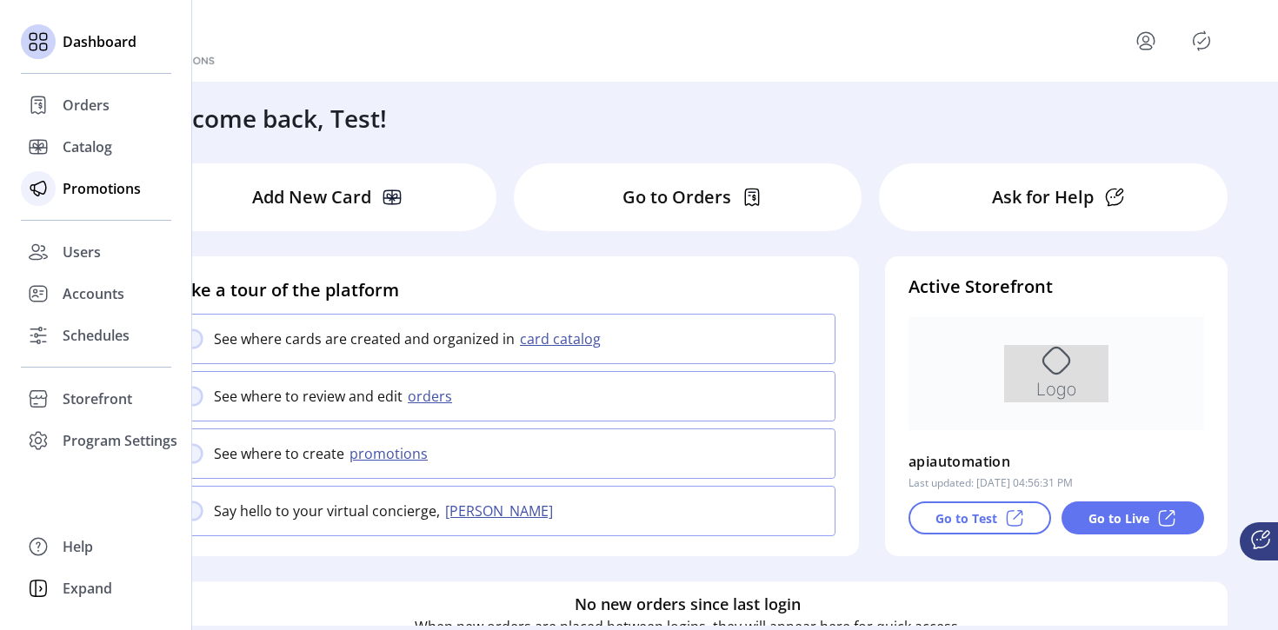
click at [81, 187] on span "Promotions" at bounding box center [102, 188] width 78 height 21
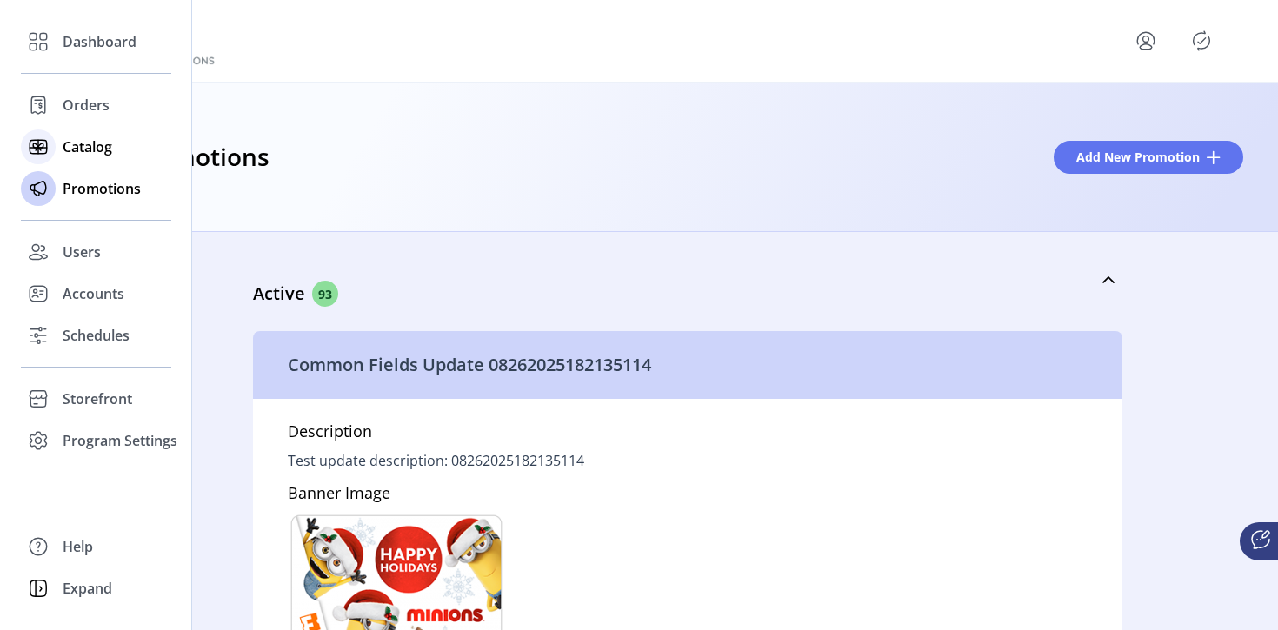
click at [77, 144] on span "Catalog" at bounding box center [88, 146] width 50 height 21
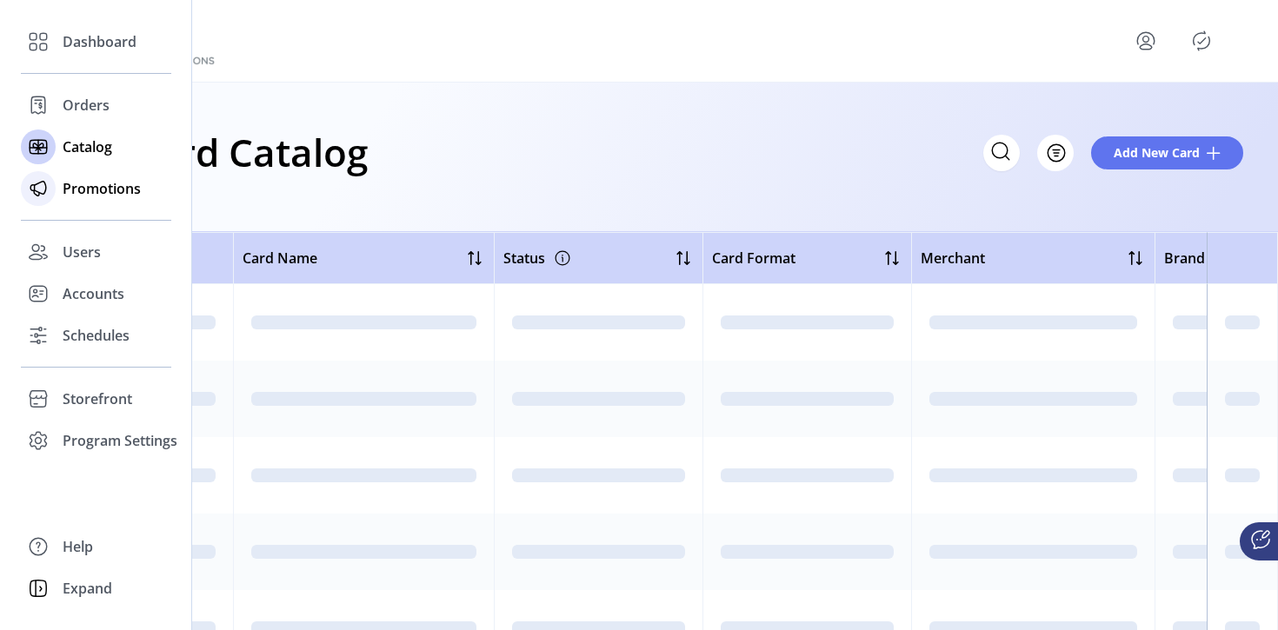
click at [45, 190] on icon at bounding box center [38, 189] width 28 height 28
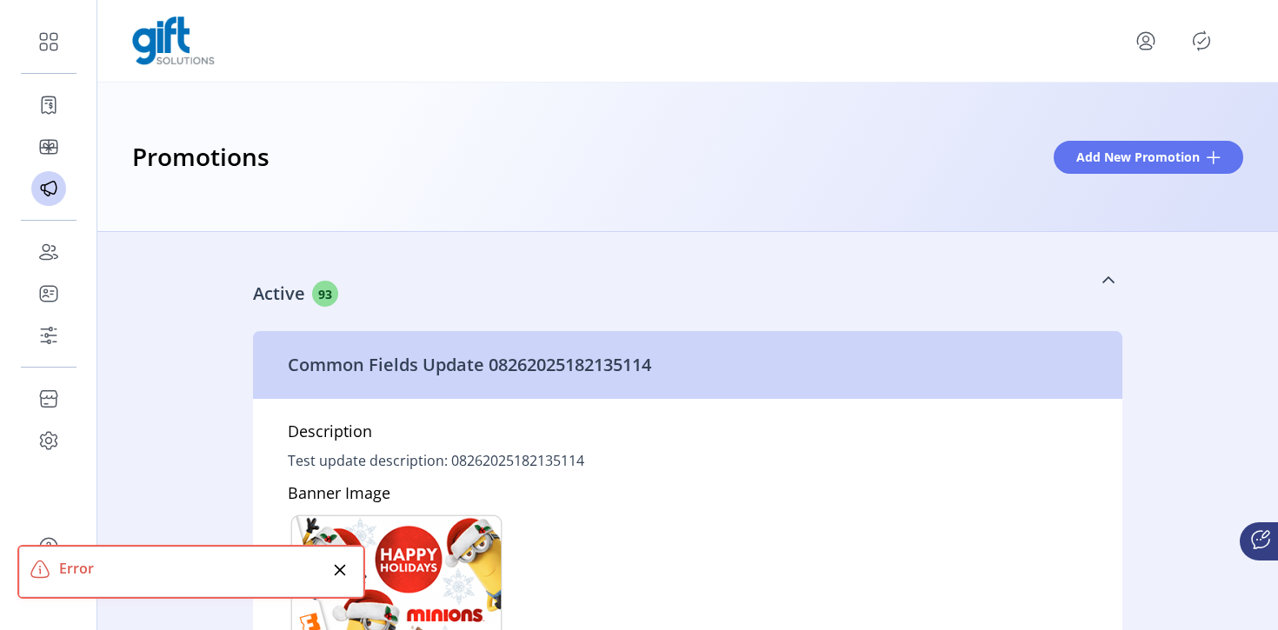
click at [1101, 283] on icon at bounding box center [1108, 280] width 14 height 14
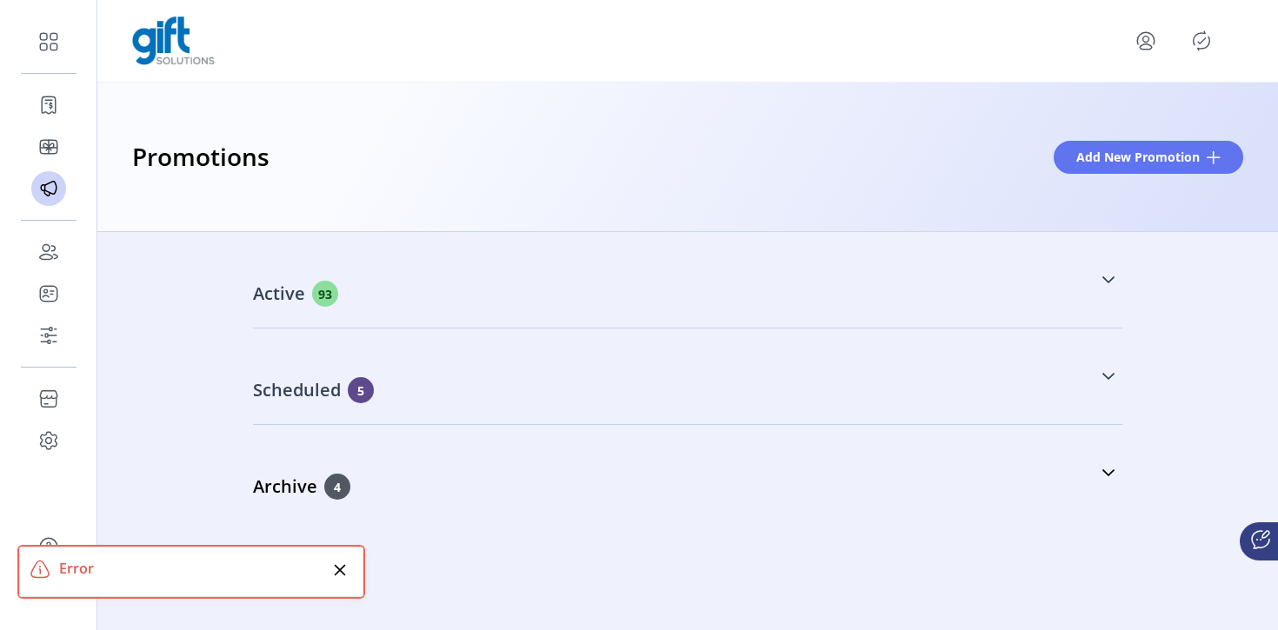
click at [1088, 392] on link "Scheduled 5" at bounding box center [687, 376] width 869 height 75
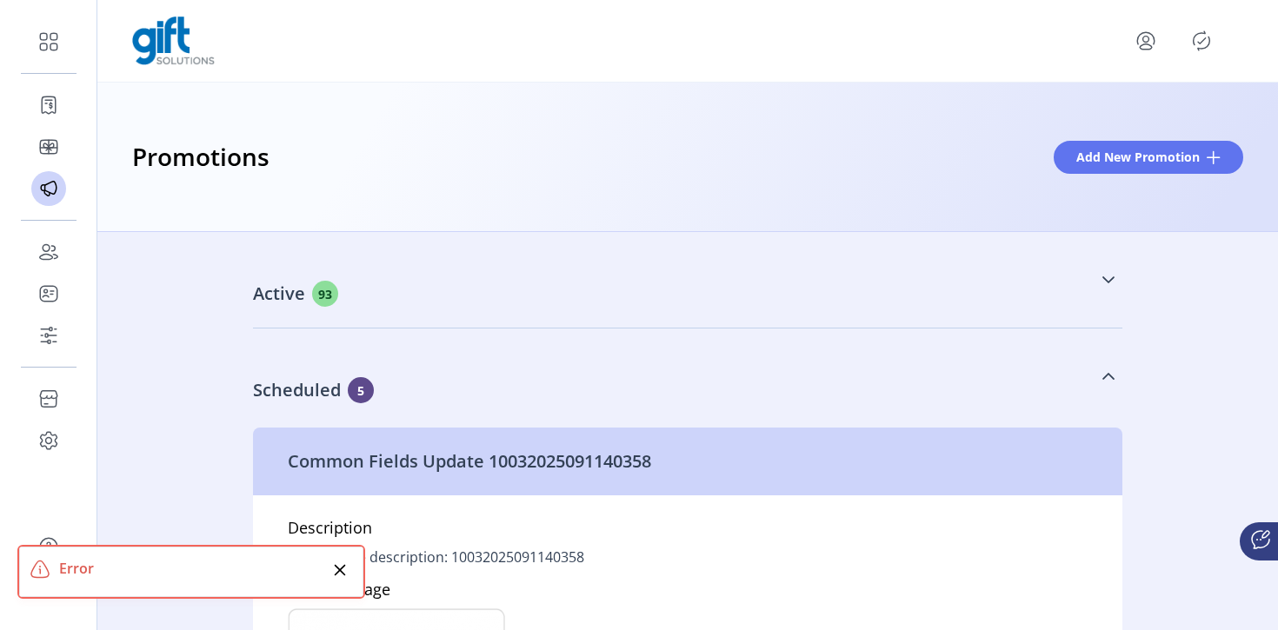
click at [1100, 385] on link "Scheduled 5" at bounding box center [687, 376] width 869 height 75
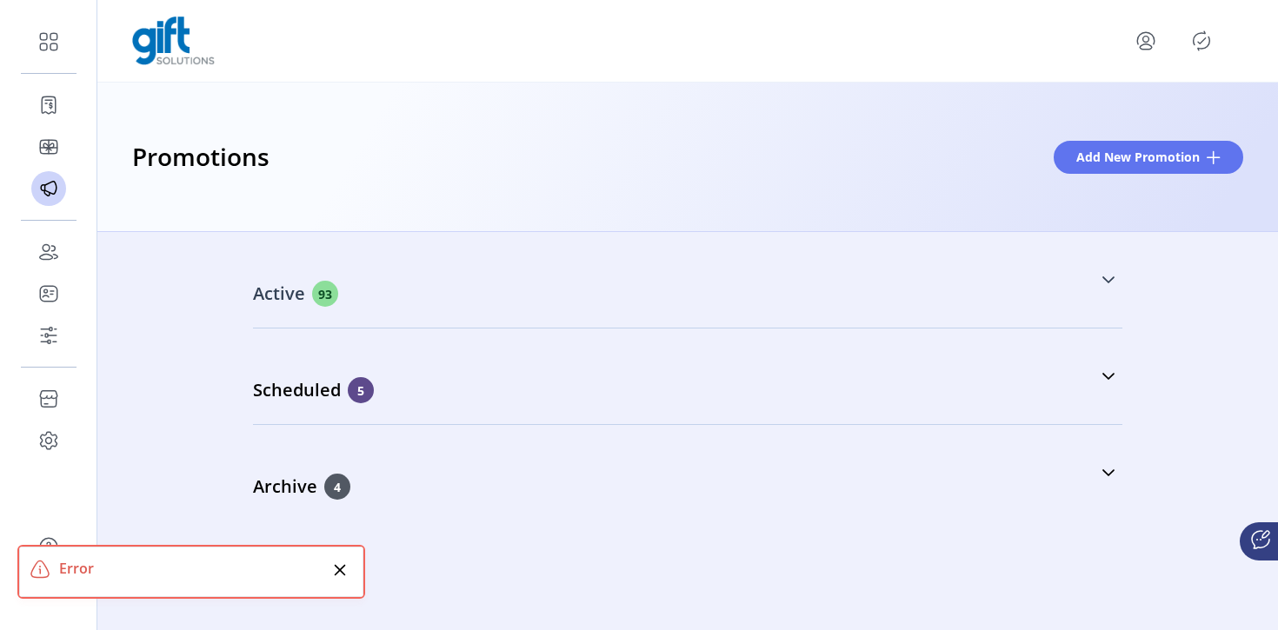
click at [1097, 280] on link "Active 93" at bounding box center [687, 280] width 869 height 75
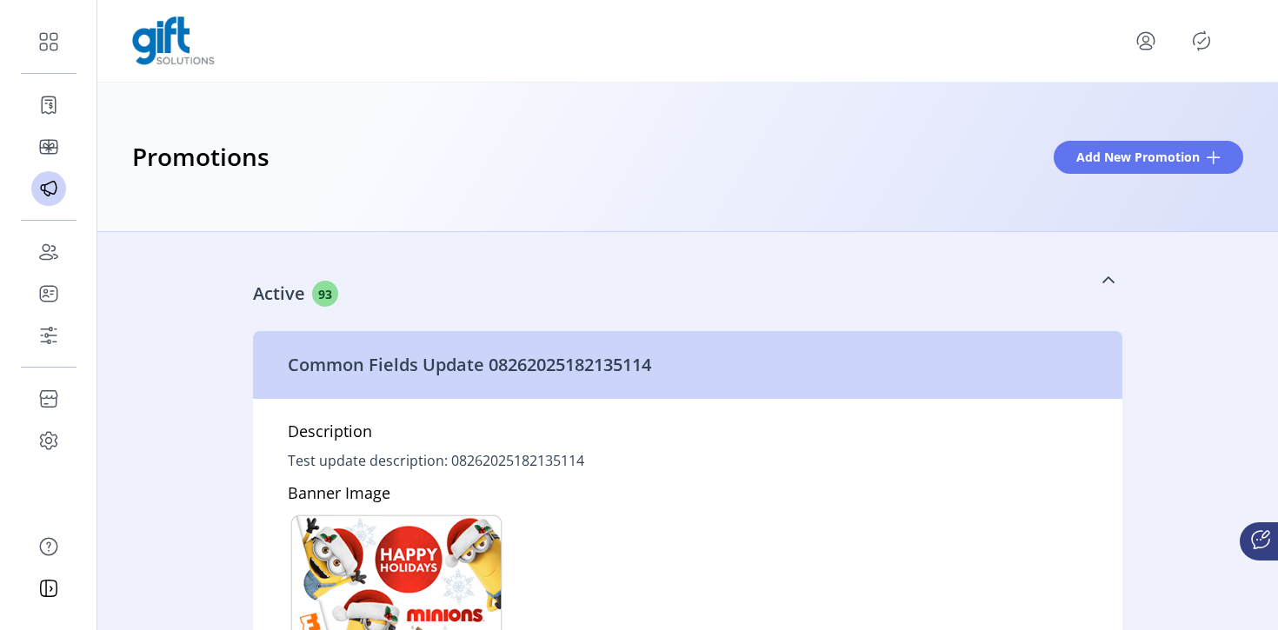
click at [1101, 280] on icon at bounding box center [1108, 280] width 14 height 14
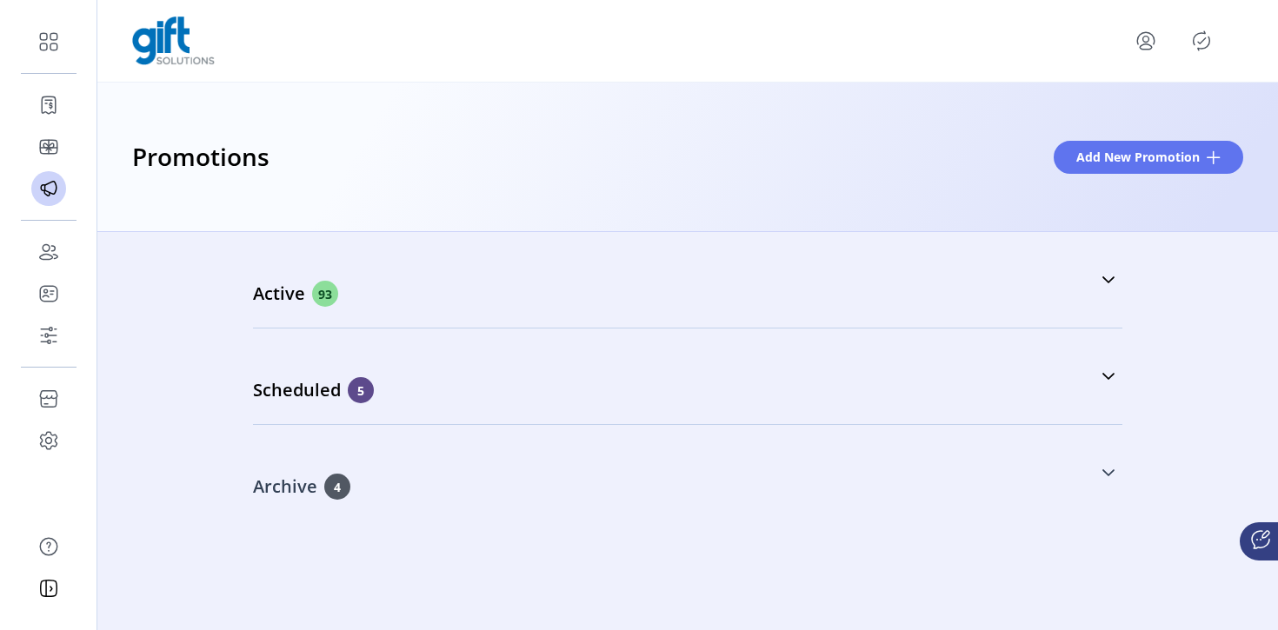
click at [1107, 465] on link "Archive 4" at bounding box center [687, 472] width 869 height 75
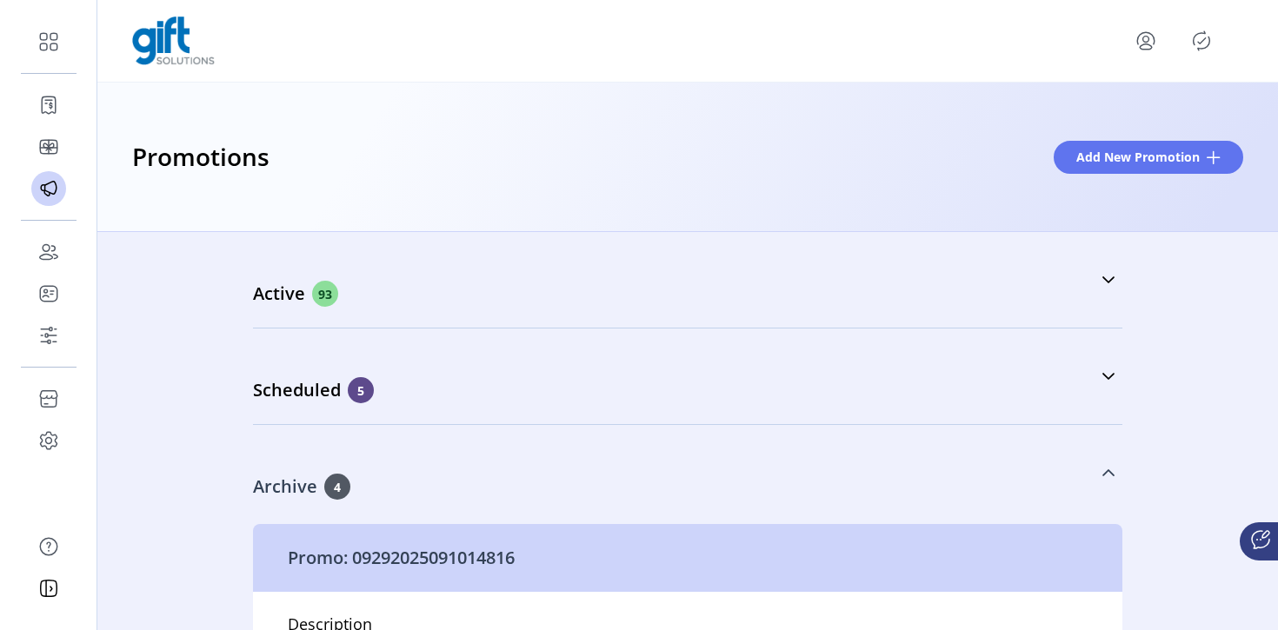
click at [1106, 478] on icon at bounding box center [1108, 473] width 14 height 14
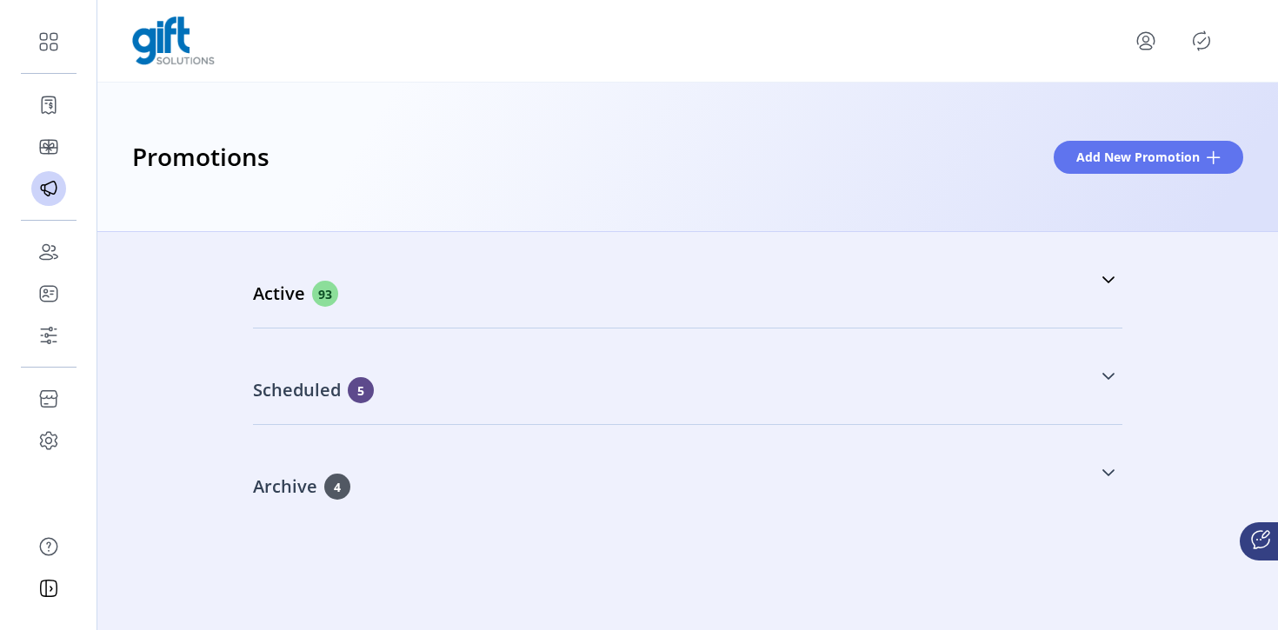
click at [404, 392] on div "Scheduled 5" at bounding box center [600, 390] width 695 height 26
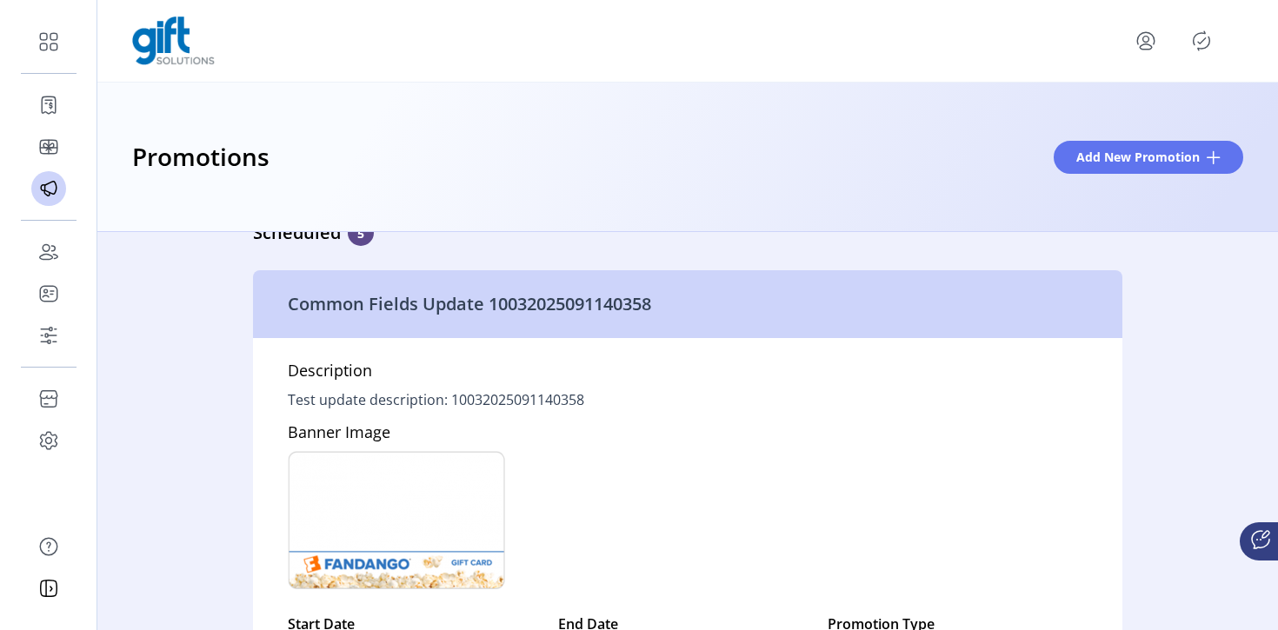
scroll to position [23, 0]
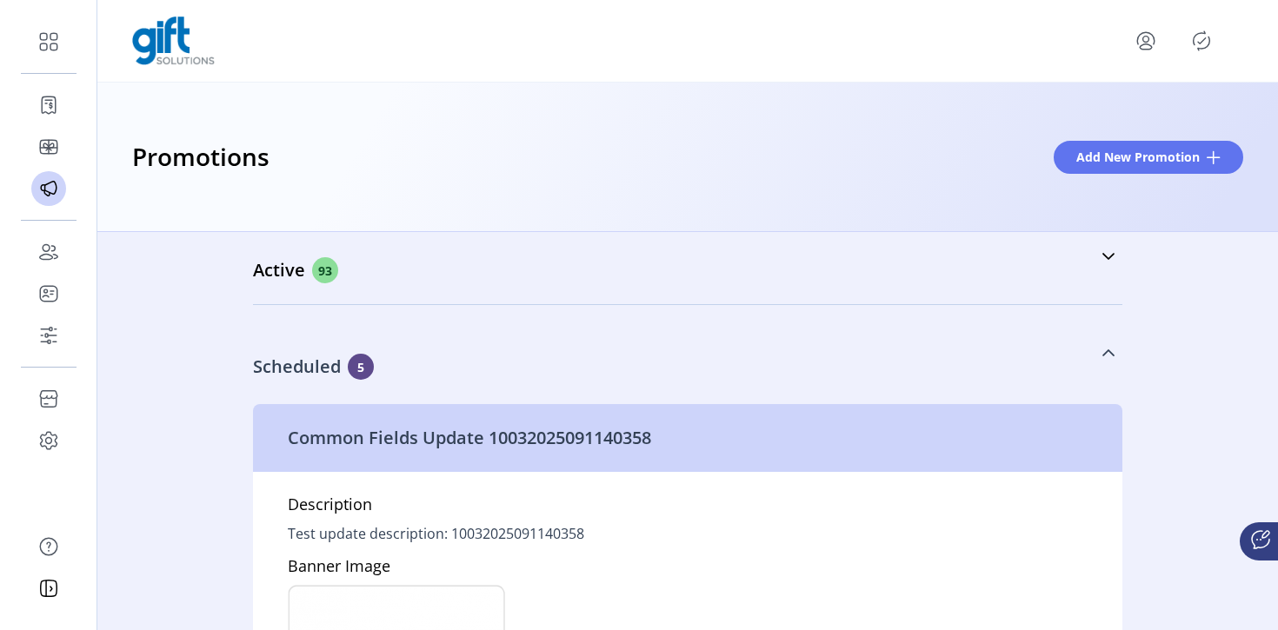
click at [1102, 351] on icon at bounding box center [1108, 352] width 12 height 7
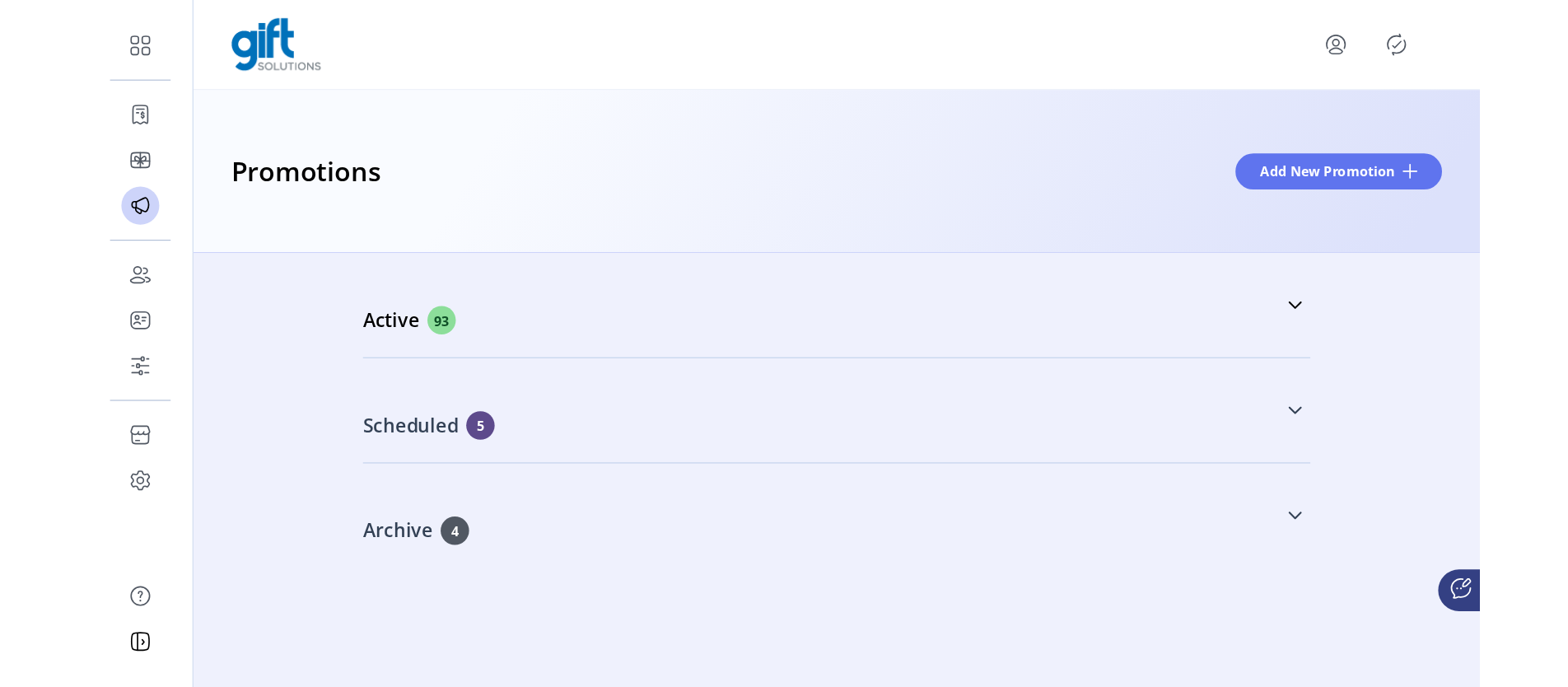
scroll to position [0, 0]
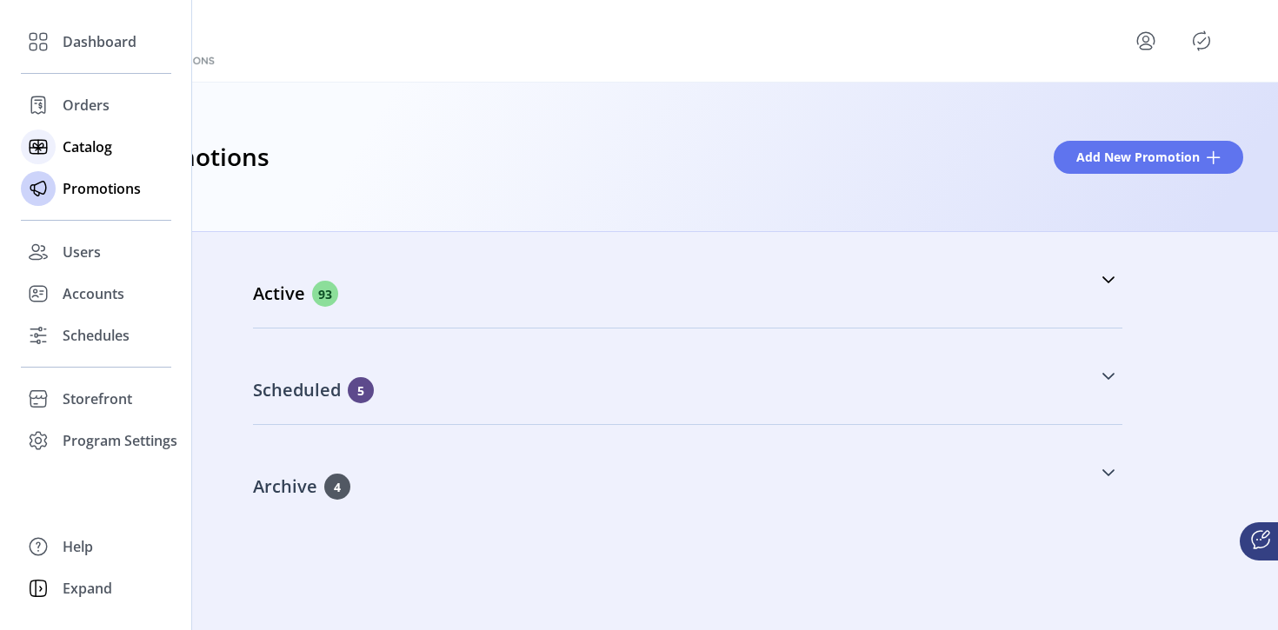
click at [43, 152] on icon at bounding box center [38, 147] width 28 height 28
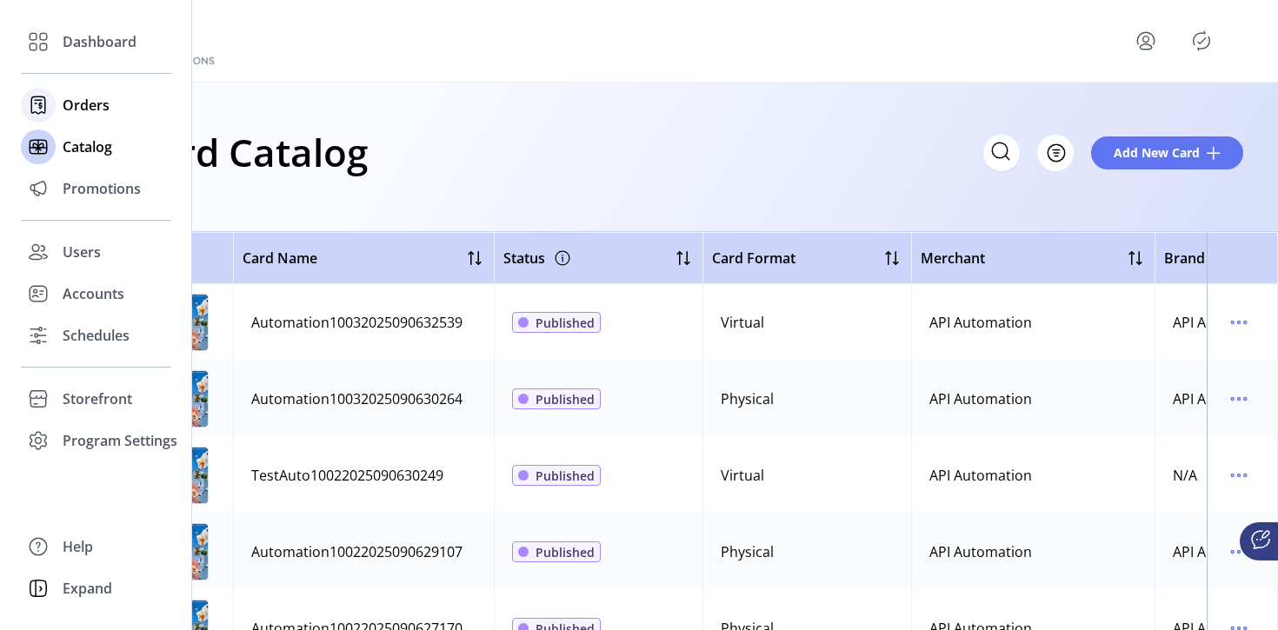
click at [97, 108] on span "Orders" at bounding box center [86, 105] width 47 height 21
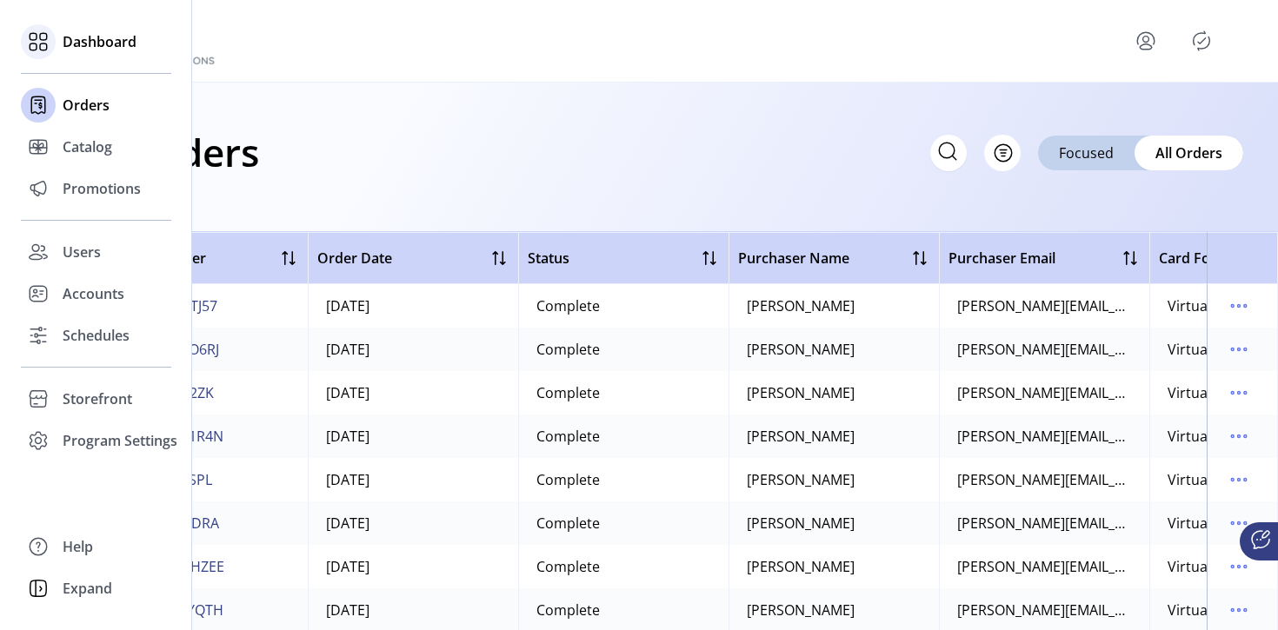
click at [94, 45] on span "Dashboard" at bounding box center [100, 41] width 74 height 21
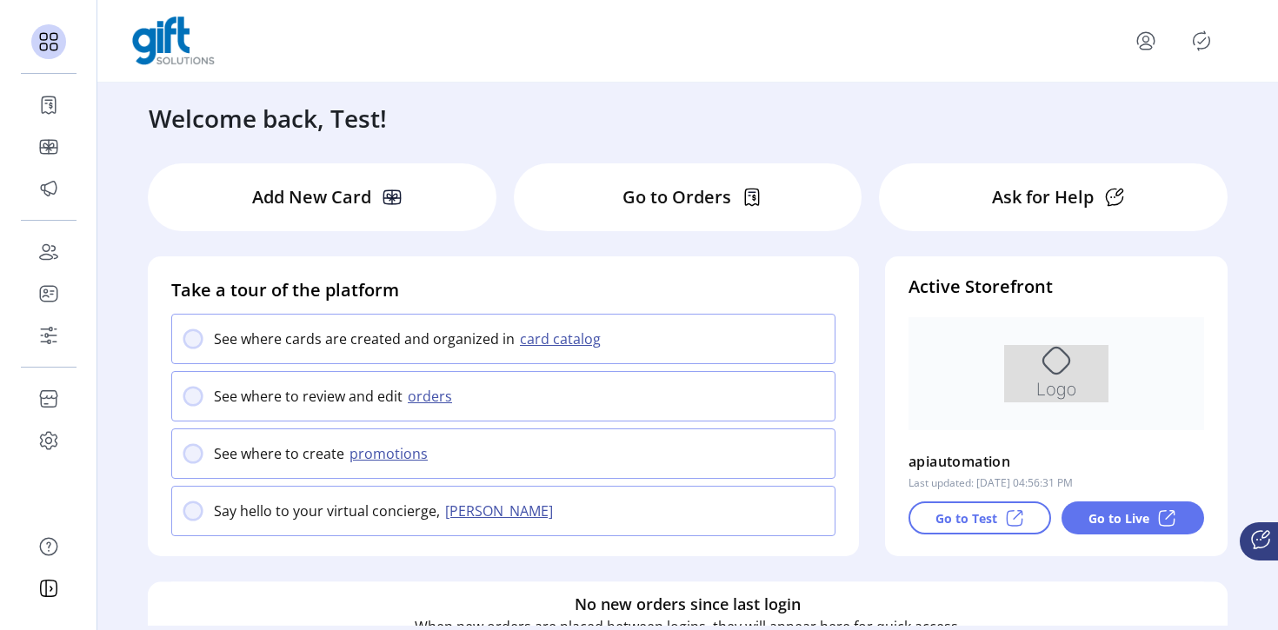
click at [974, 529] on div "Go to Test" at bounding box center [979, 518] width 143 height 33
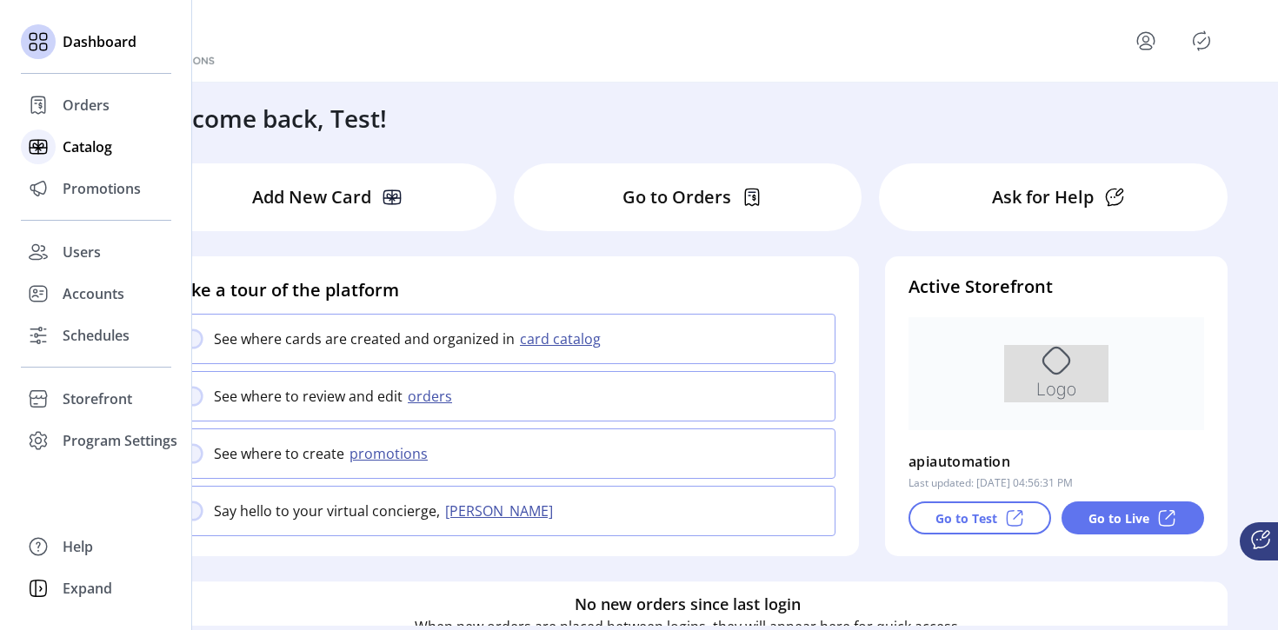
click at [72, 151] on span "Catalog" at bounding box center [88, 146] width 50 height 21
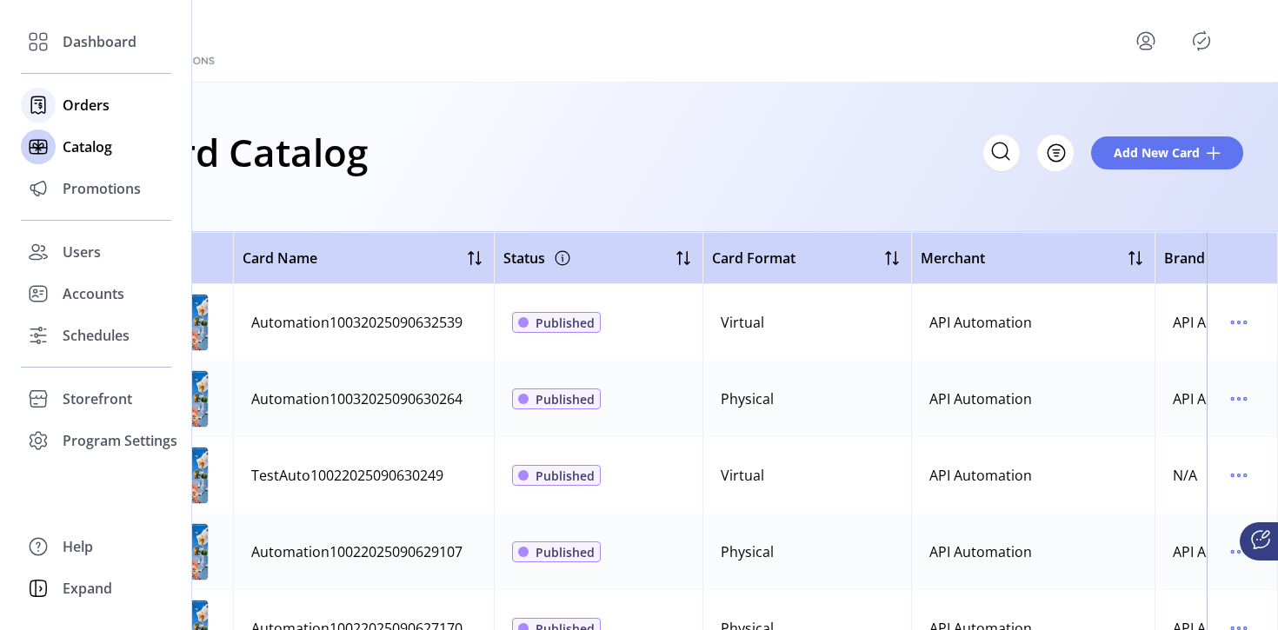
click at [81, 103] on span "Orders" at bounding box center [86, 105] width 47 height 21
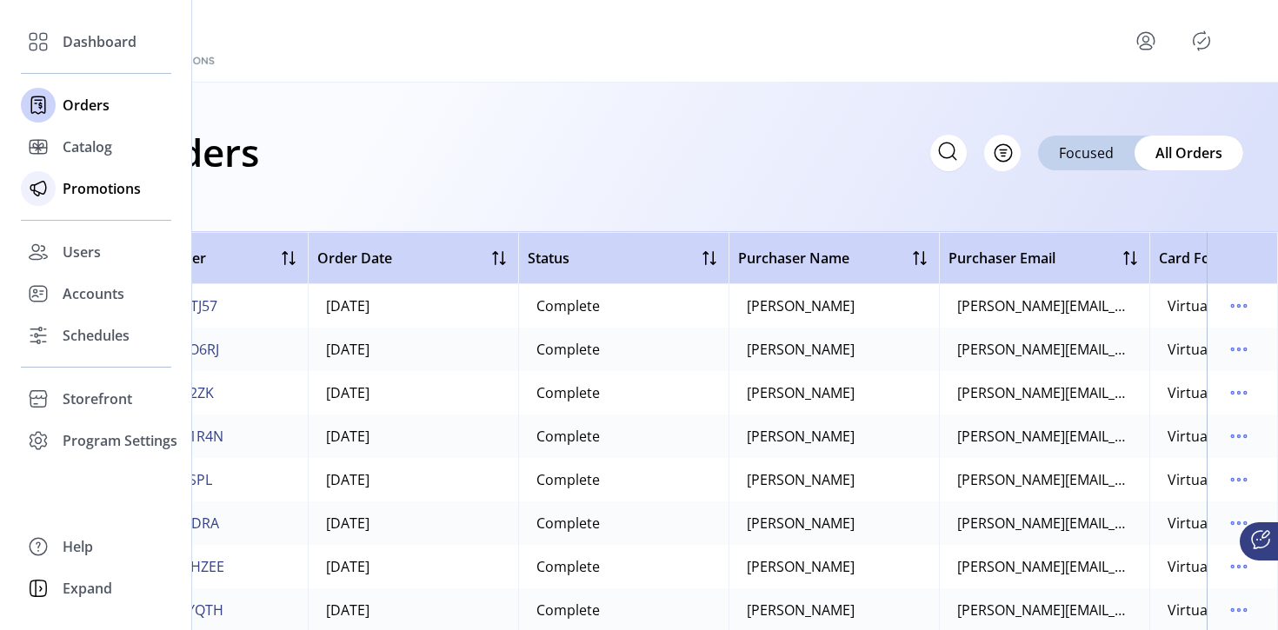
click at [89, 192] on span "Promotions" at bounding box center [102, 188] width 78 height 21
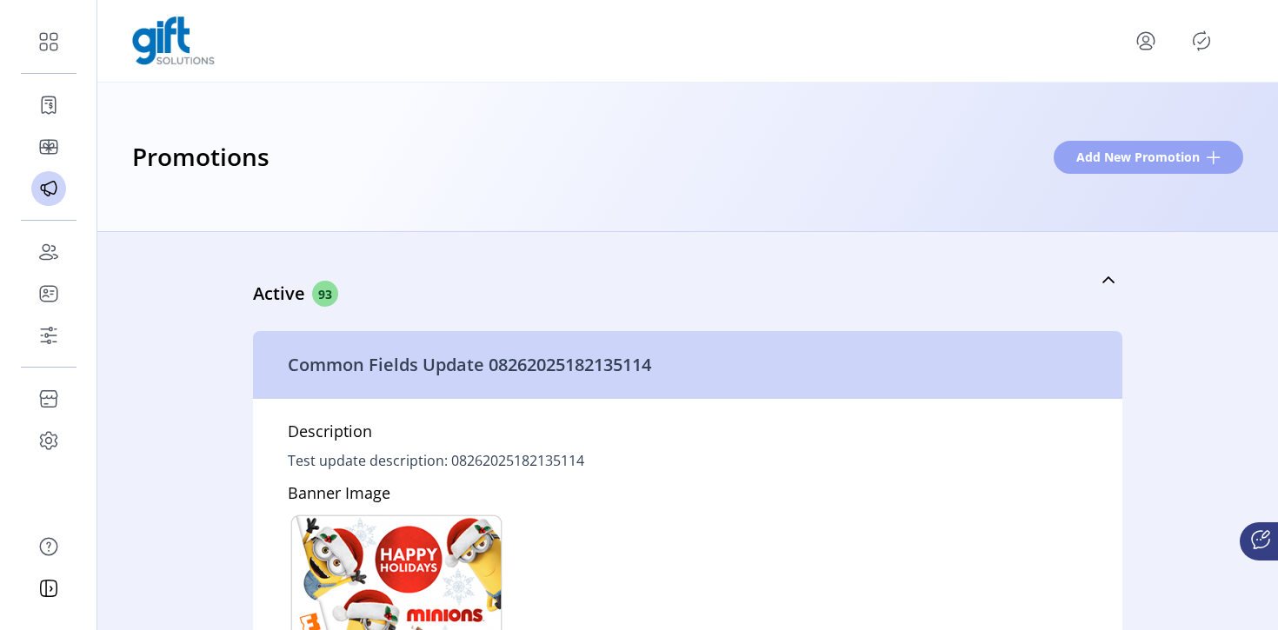
click at [1136, 163] on span "Add New Promotion" at bounding box center [1137, 157] width 123 height 18
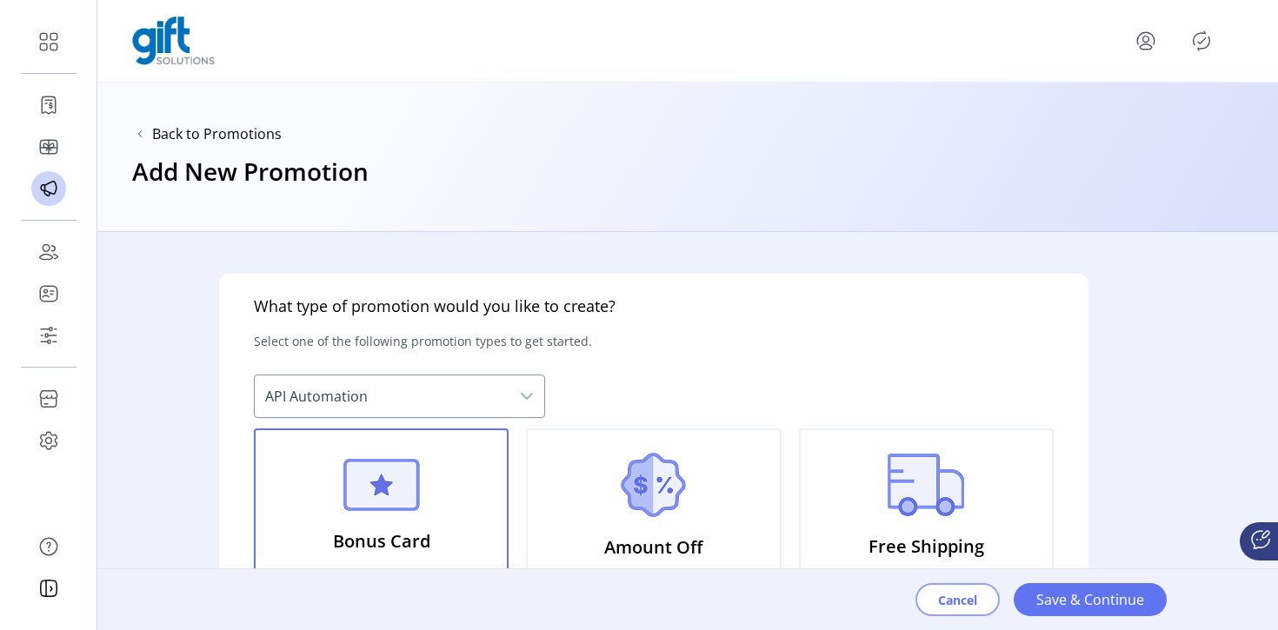
click at [960, 594] on span "Cancel" at bounding box center [957, 600] width 39 height 18
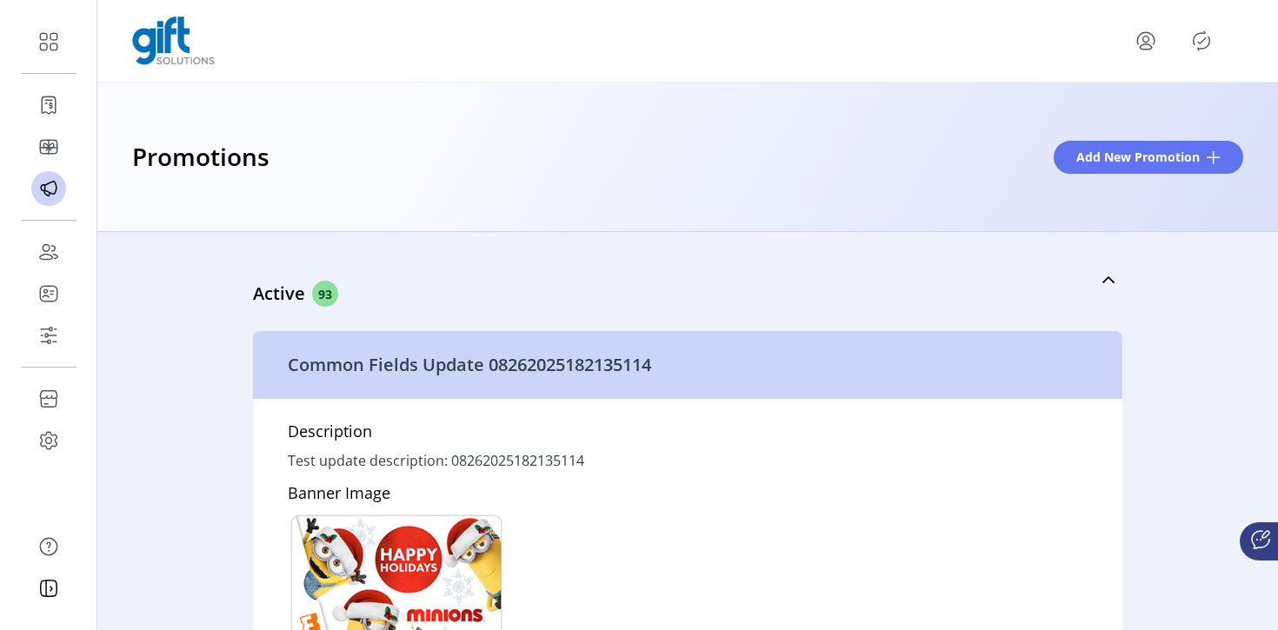
click at [1200, 43] on icon "Publisher Panel" at bounding box center [1201, 41] width 28 height 28
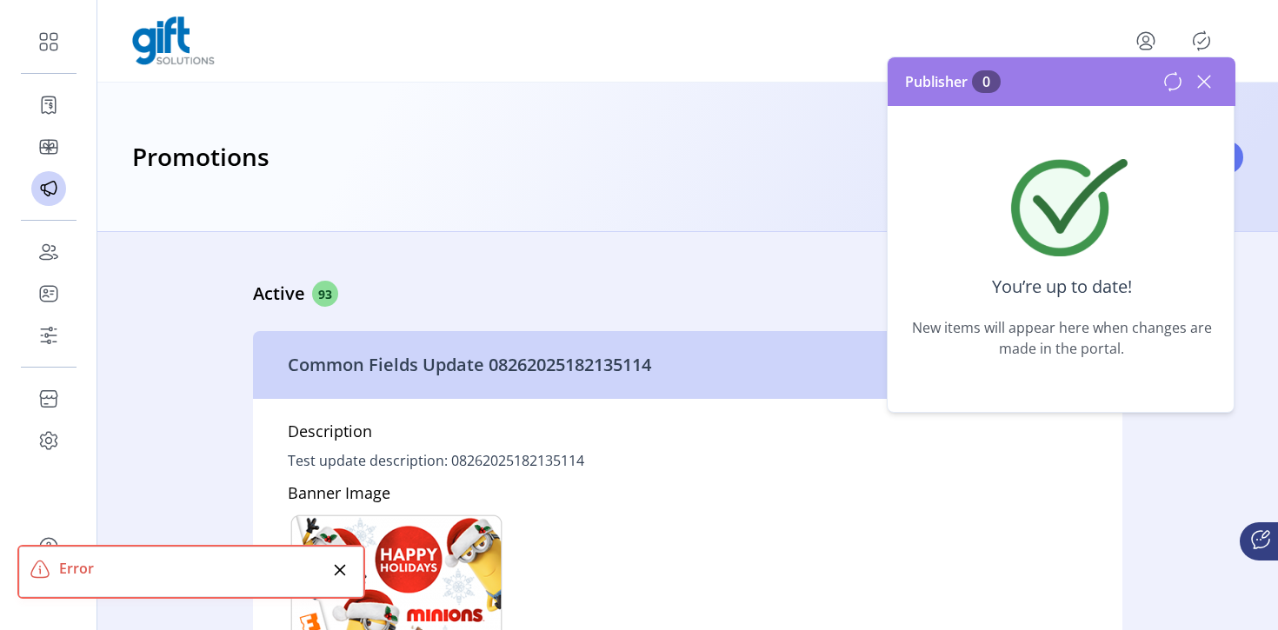
click at [173, 575] on div "Error" at bounding box center [193, 568] width 269 height 21
click at [340, 568] on icon "Close" at bounding box center [340, 570] width 14 height 14
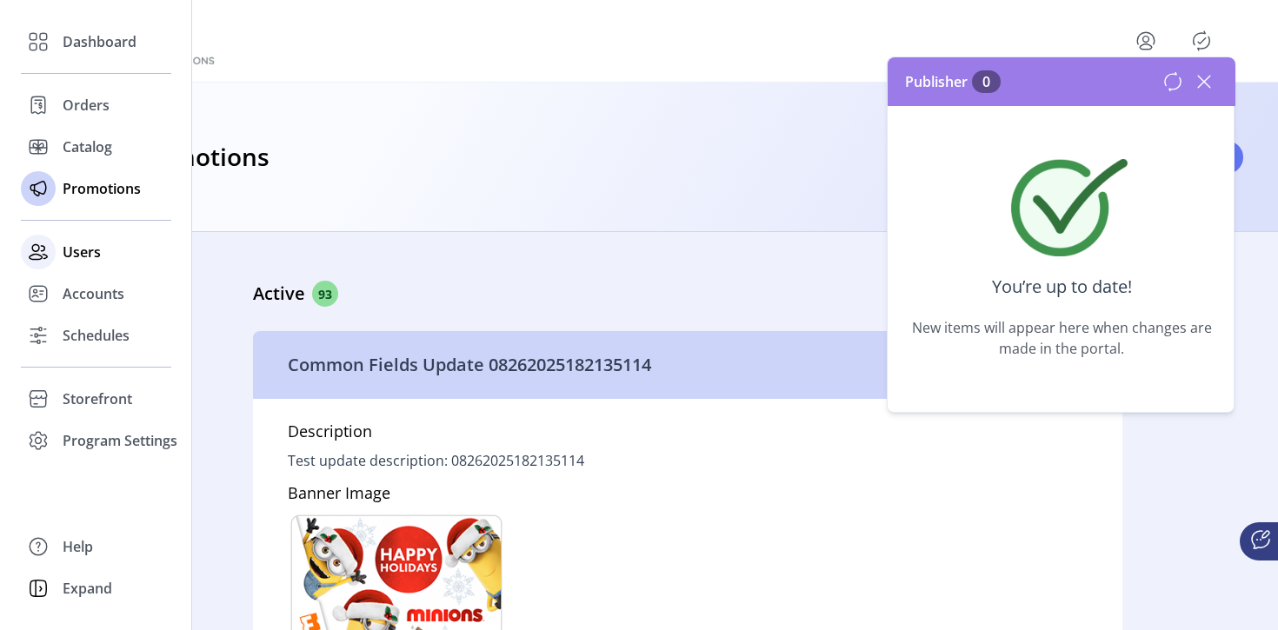
click at [75, 252] on span "Users" at bounding box center [82, 252] width 38 height 21
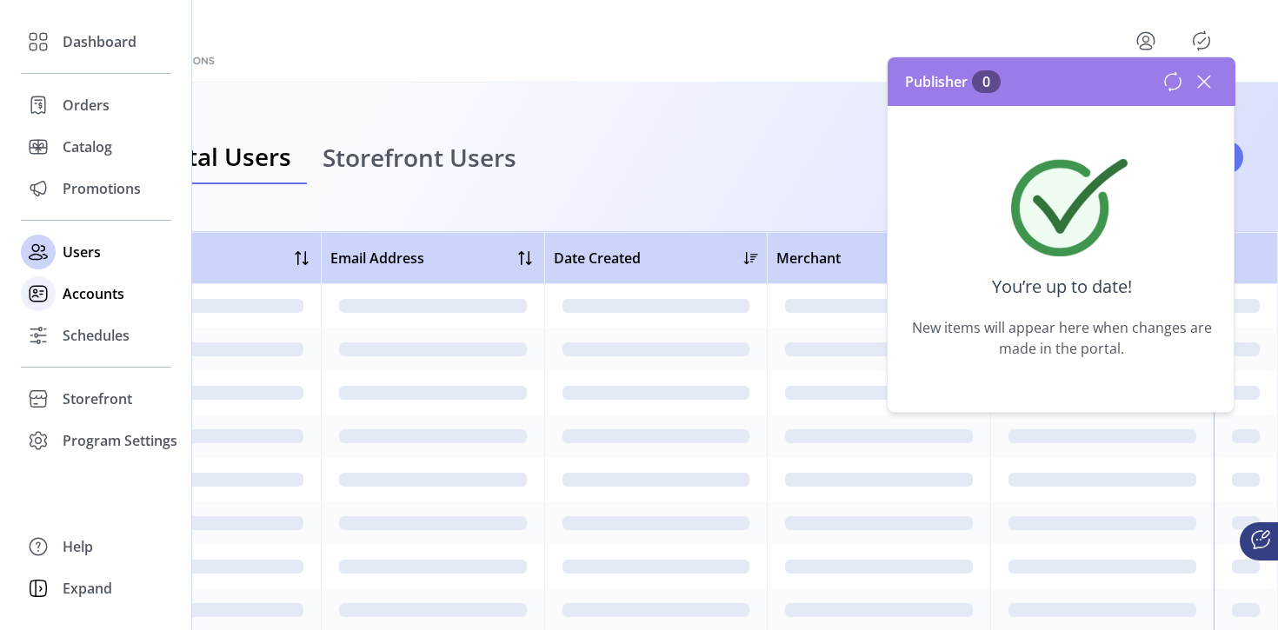
click at [87, 294] on span "Accounts" at bounding box center [94, 293] width 62 height 21
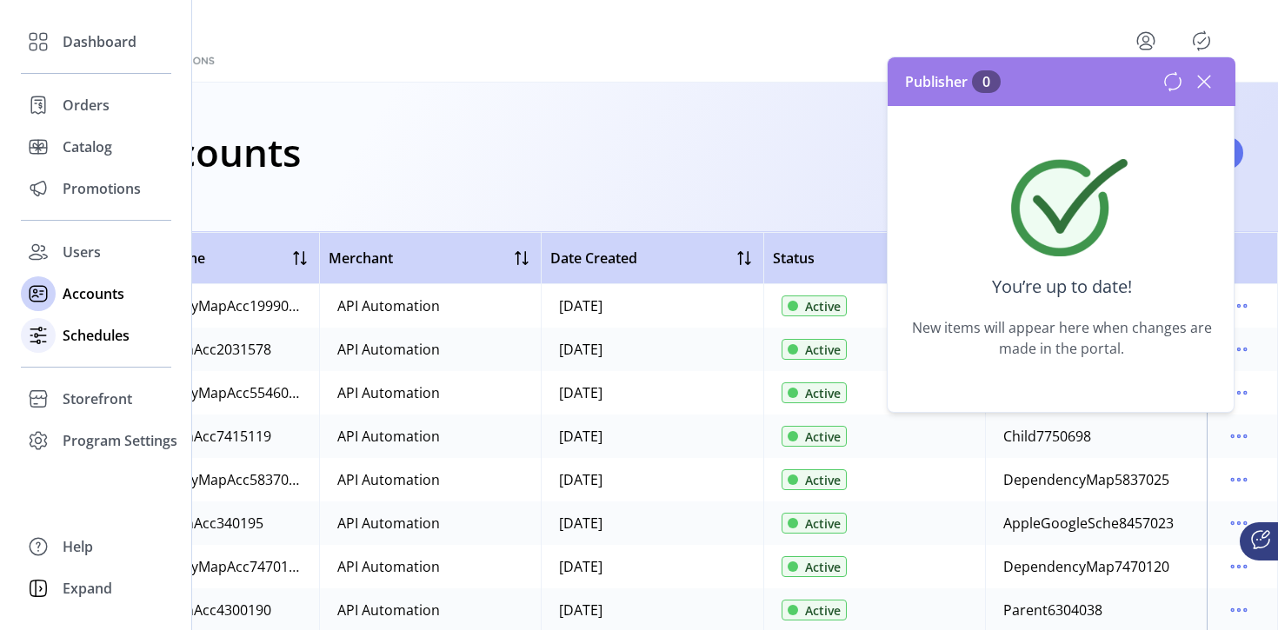
click at [99, 338] on span "Schedules" at bounding box center [96, 335] width 67 height 21
